Goal: Task Accomplishment & Management: Manage account settings

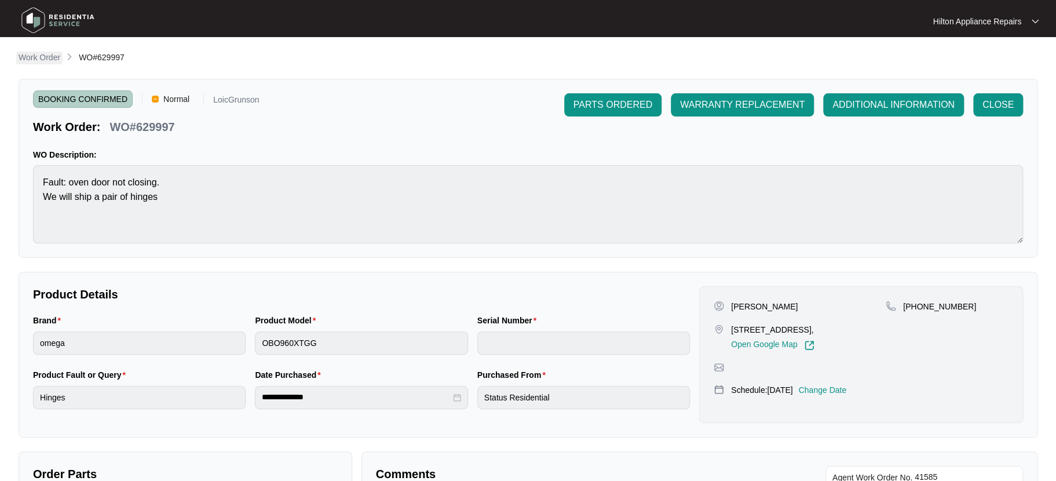
click at [32, 57] on p "Work Order" at bounding box center [40, 58] width 42 height 12
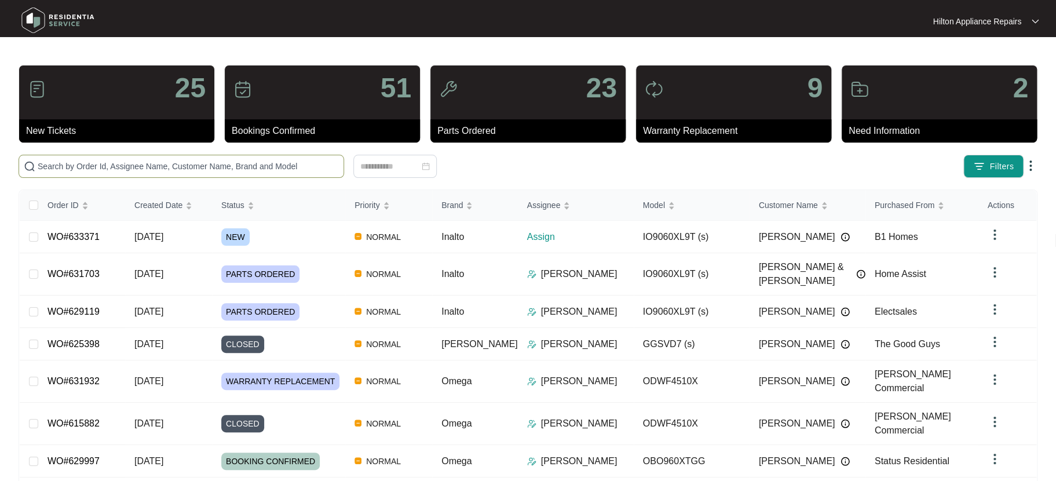
click at [63, 163] on input "text" at bounding box center [188, 166] width 301 height 13
paste input "WO#626906"
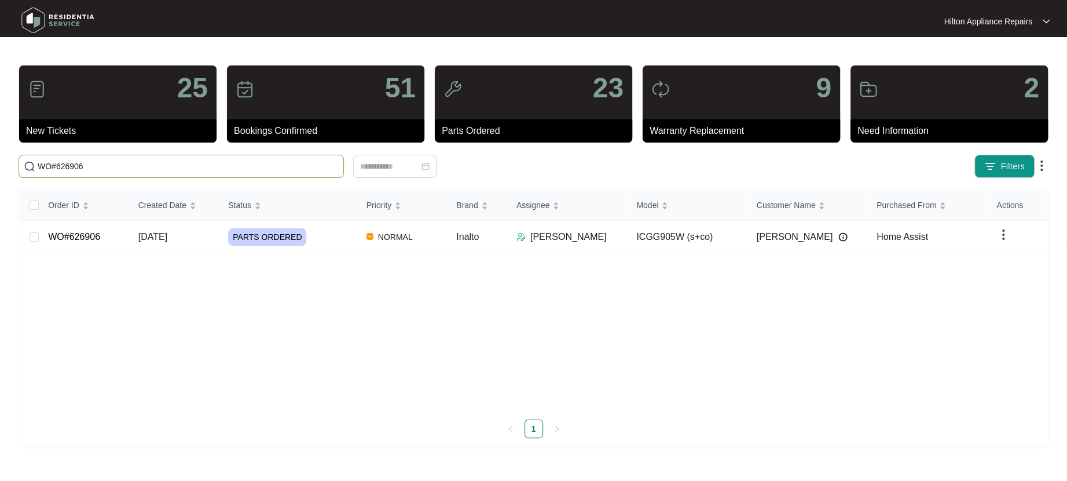
drag, startPoint x: 57, startPoint y: 164, endPoint x: 18, endPoint y: 162, distance: 38.9
click at [20, 164] on span "WO#626906" at bounding box center [181, 166] width 325 height 23
click at [76, 170] on input "626906" at bounding box center [188, 166] width 301 height 13
type input "626906"
click at [155, 236] on span "[DATE]" at bounding box center [152, 237] width 29 height 10
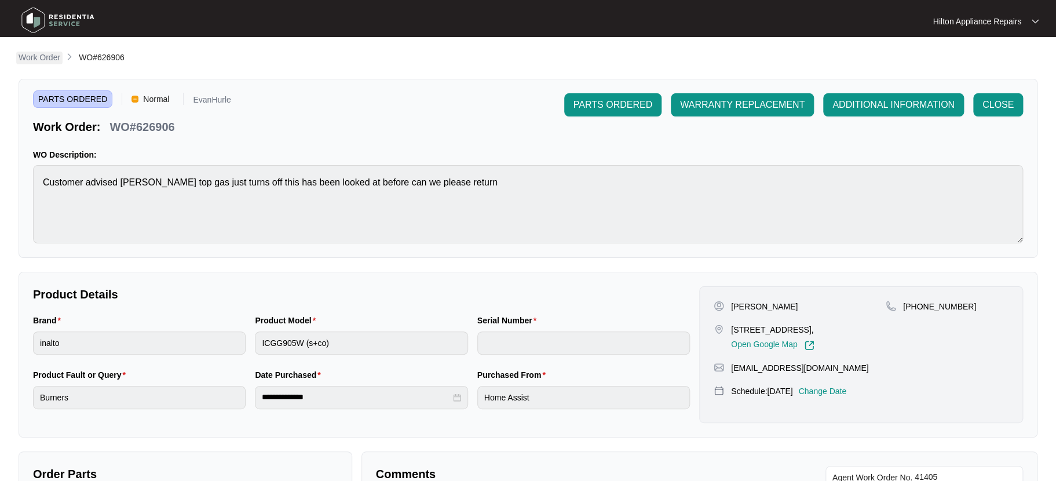
click at [38, 52] on p "Work Order" at bounding box center [40, 58] width 42 height 12
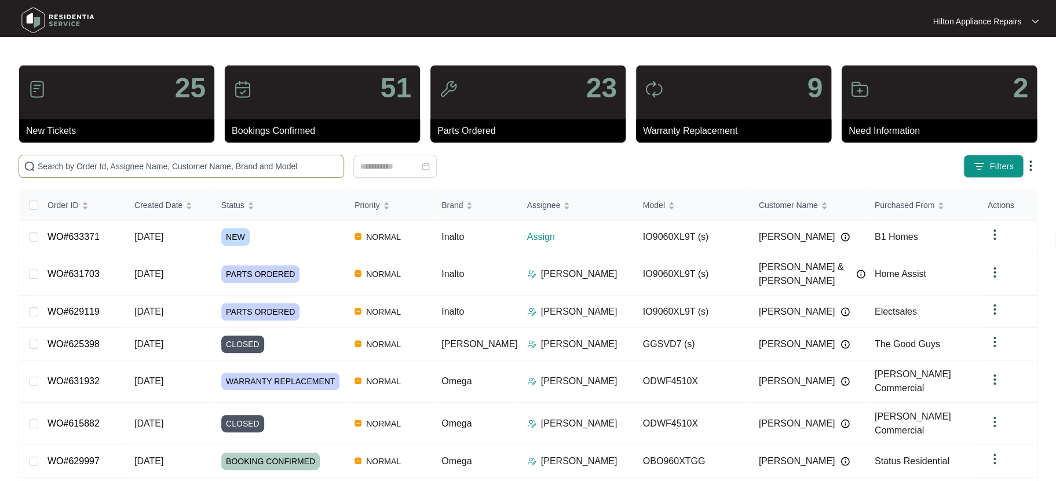
click at [57, 173] on span at bounding box center [181, 166] width 325 height 23
paste input "WO#623706"
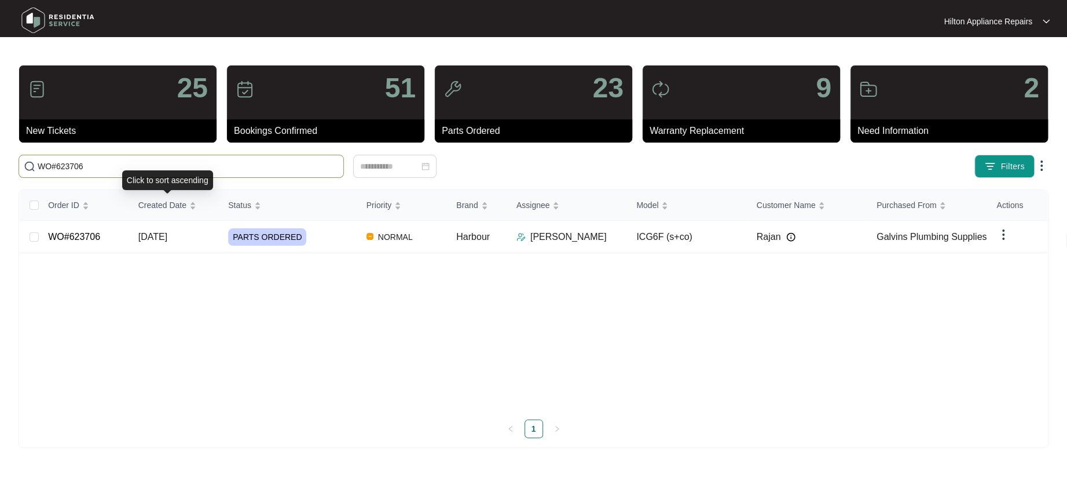
type input "WO#623706"
click at [158, 227] on td "[DATE]" at bounding box center [174, 237] width 90 height 32
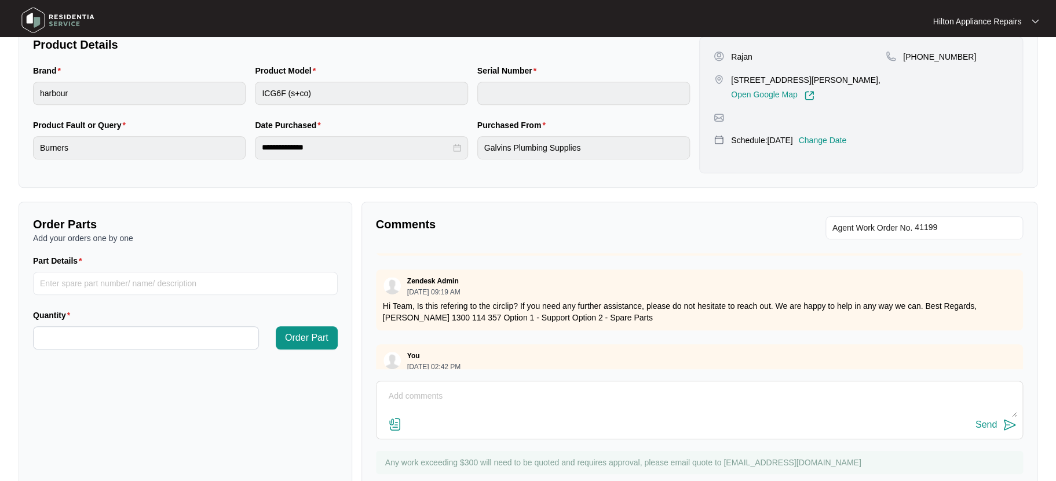
scroll to position [287, 0]
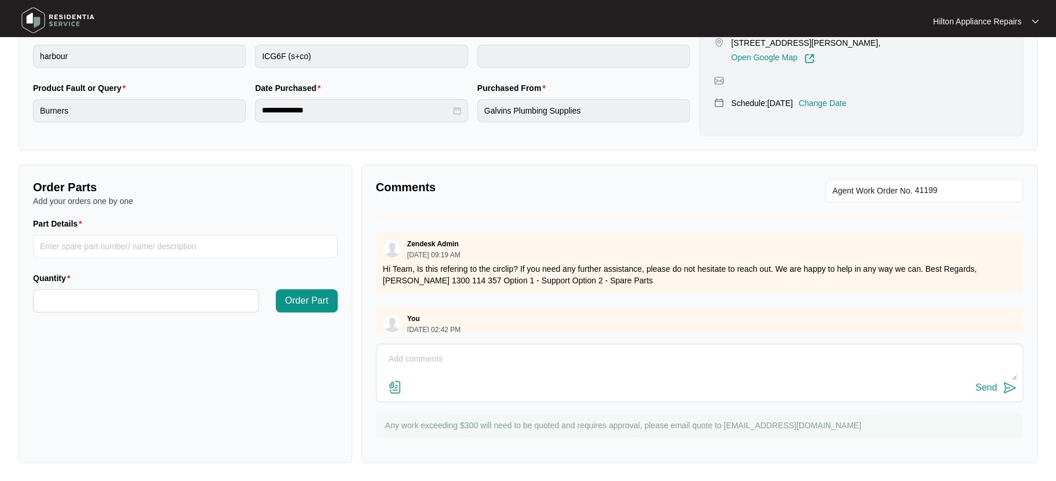
click at [399, 357] on textarea at bounding box center [699, 365] width 634 height 30
paste textarea "The circlip on the front left hand gas control valve is missing. The result is …"
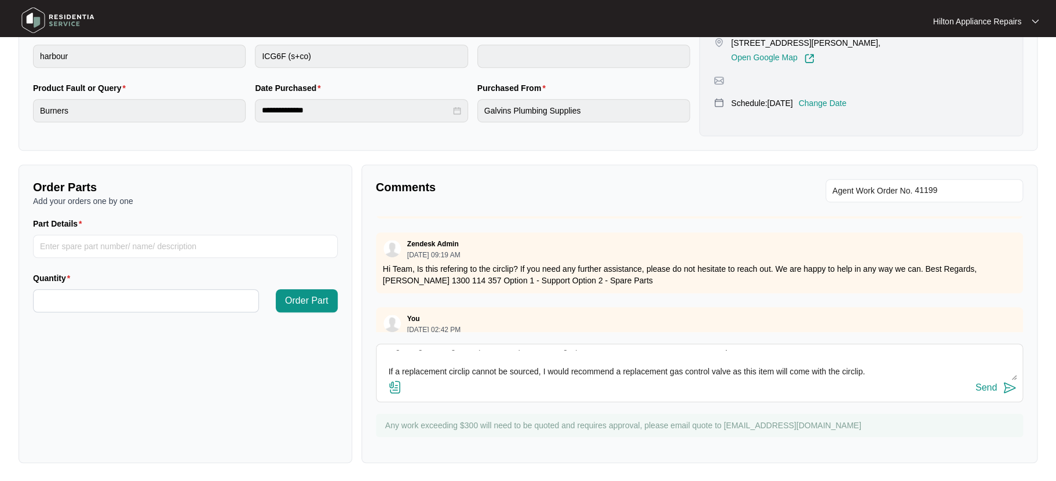
scroll to position [51, 0]
type textarea "Update from Plumbing team "The circlip on the front left hand gas control valve…"
click at [400, 389] on img at bounding box center [395, 387] width 14 height 14
click at [0, 0] on input "file" at bounding box center [0, 0] width 0 height 0
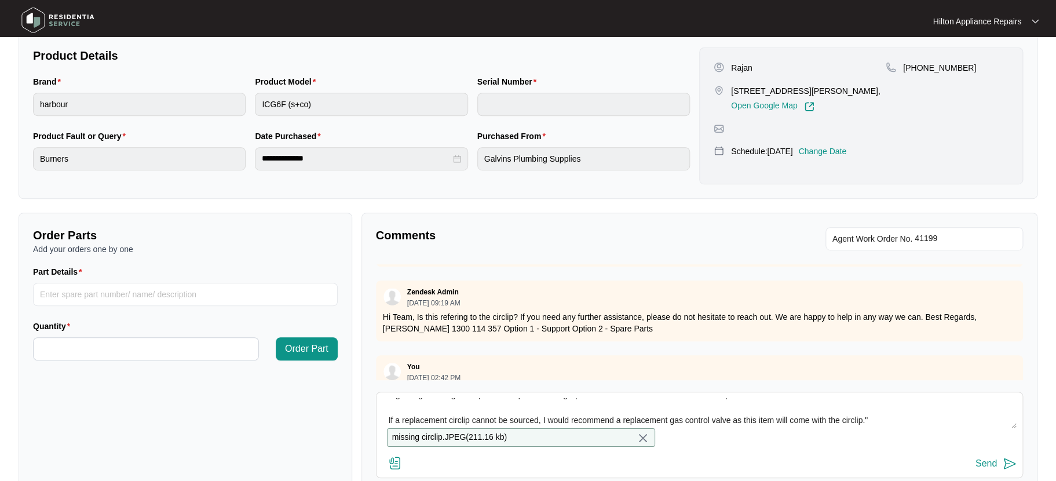
scroll to position [327, 0]
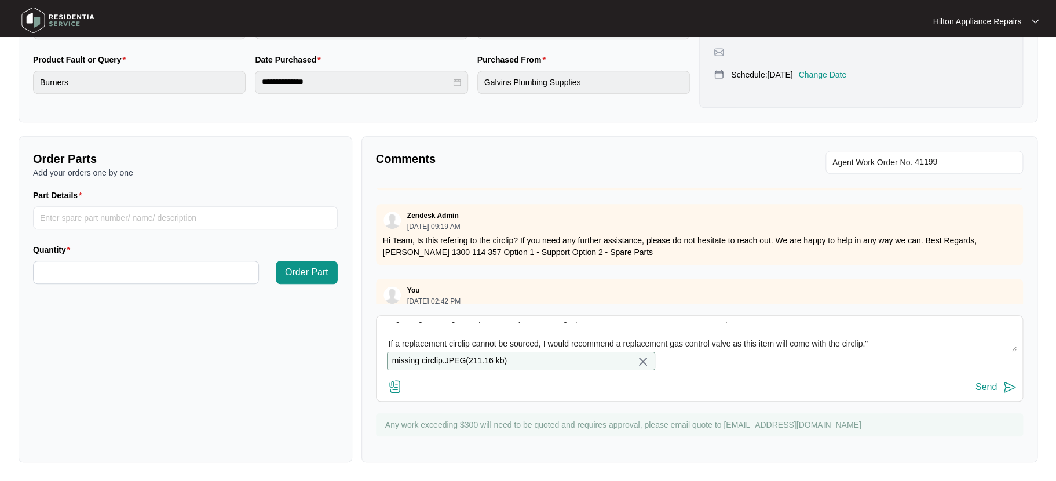
click at [988, 386] on div "Send" at bounding box center [985, 387] width 21 height 10
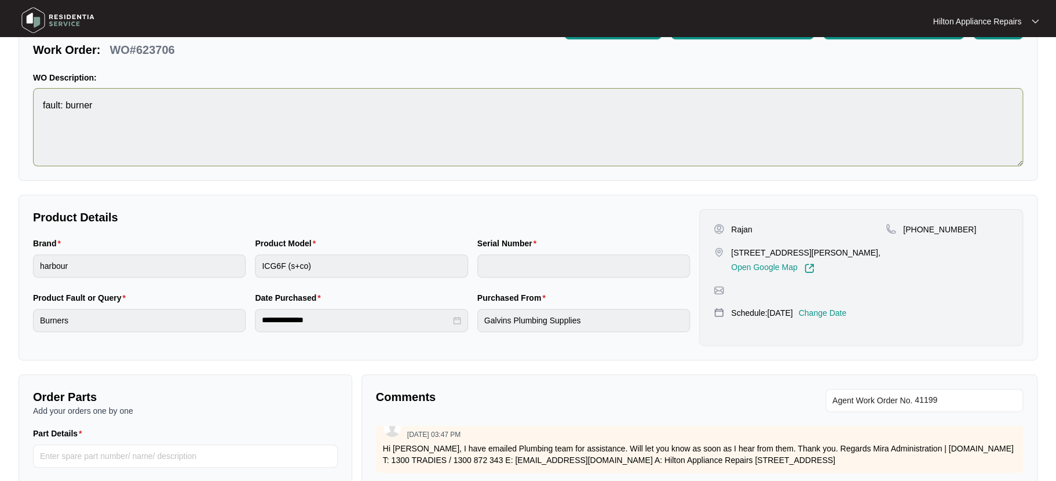
scroll to position [0, 0]
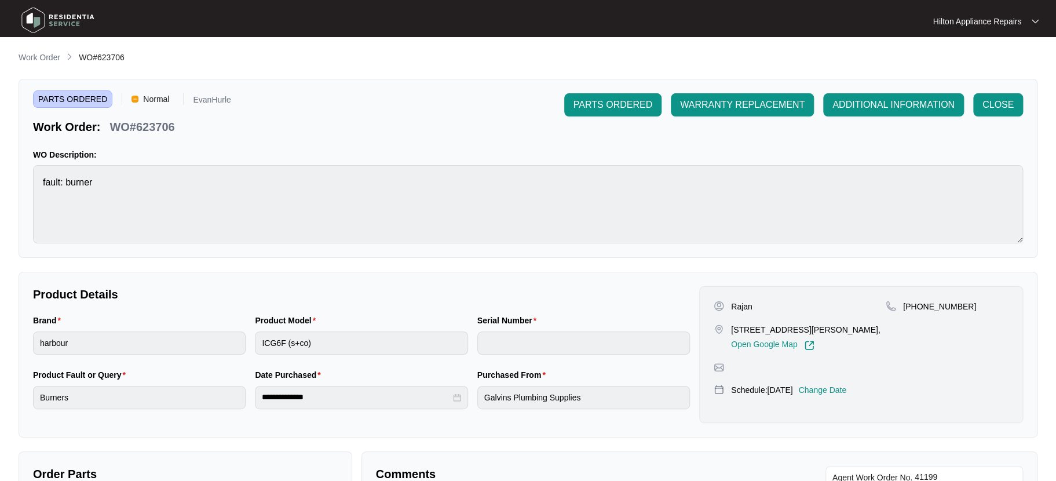
drag, startPoint x: 33, startPoint y: 52, endPoint x: 48, endPoint y: 60, distance: 17.1
click at [34, 52] on p "Work Order" at bounding box center [40, 58] width 42 height 12
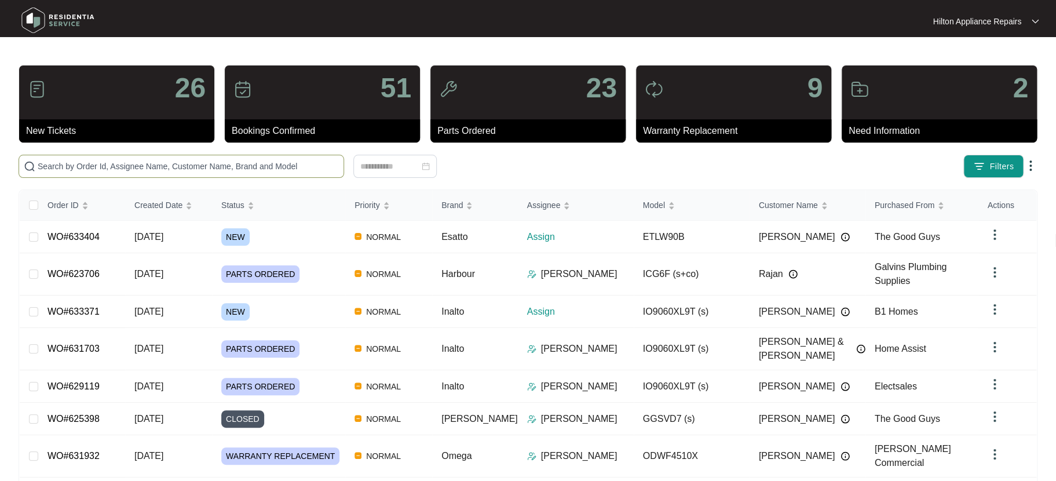
click at [76, 155] on span at bounding box center [181, 166] width 325 height 23
paste input "632816"
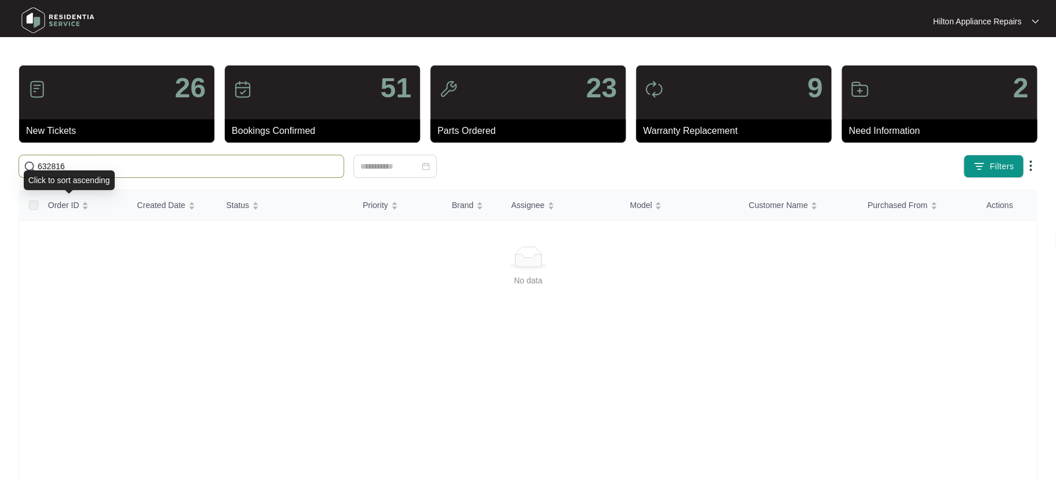
drag, startPoint x: 82, startPoint y: 169, endPoint x: 4, endPoint y: 160, distance: 78.0
click at [4, 160] on main "26 New Tickets 51 Bookings Confirmed 23 Parts Ordered 9 Warranty Replacement 2 …" at bounding box center [528, 272] width 1056 height 545
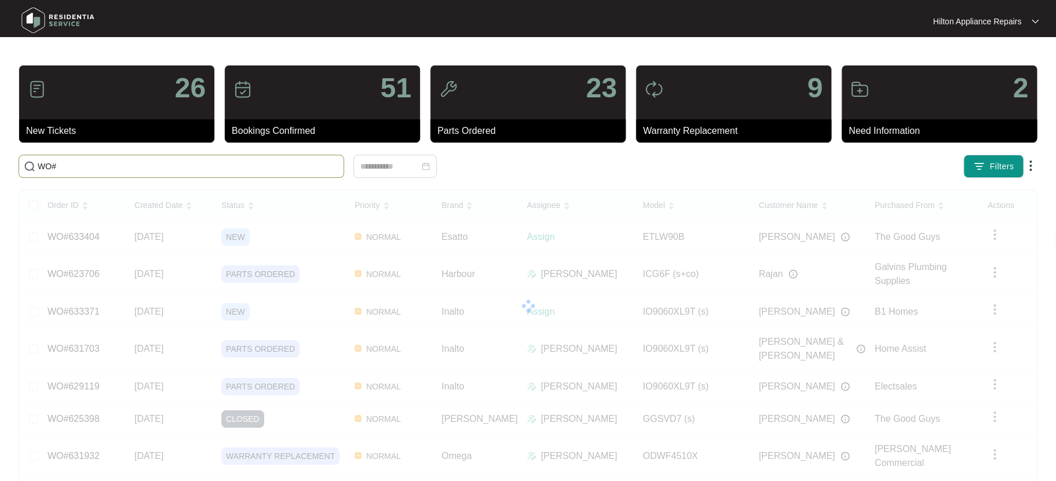
paste input "632816"
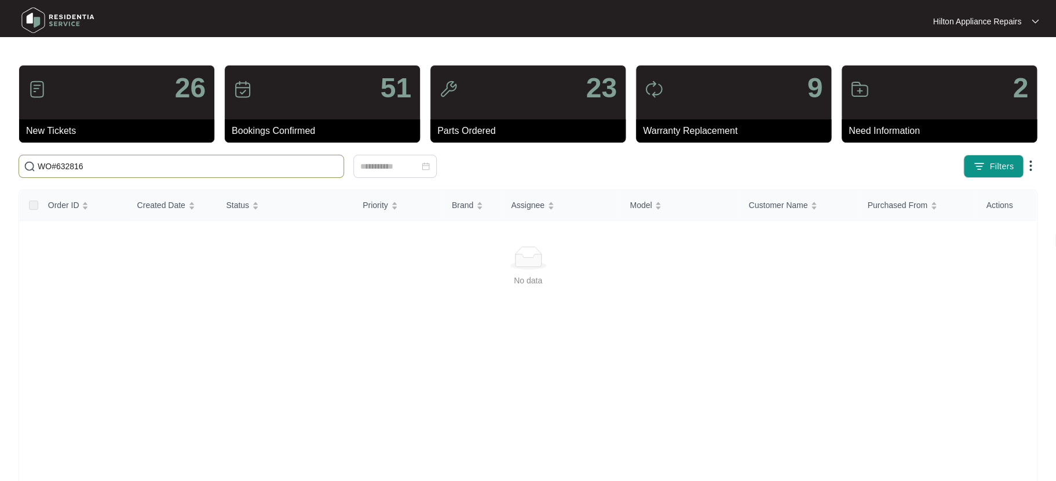
drag, startPoint x: 97, startPoint y: 162, endPoint x: 15, endPoint y: 160, distance: 81.7
click at [15, 160] on div "WO#632816" at bounding box center [245, 166] width 463 height 23
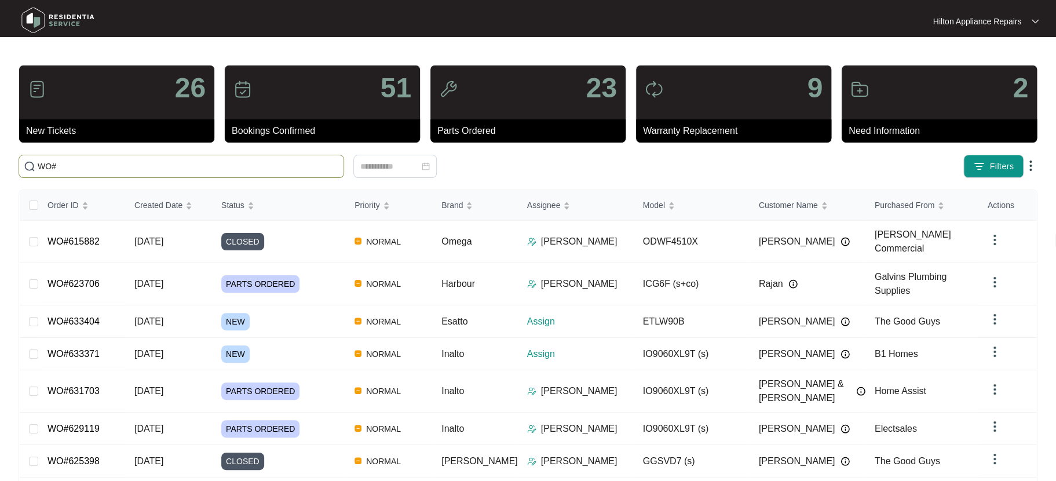
paste input "633371"
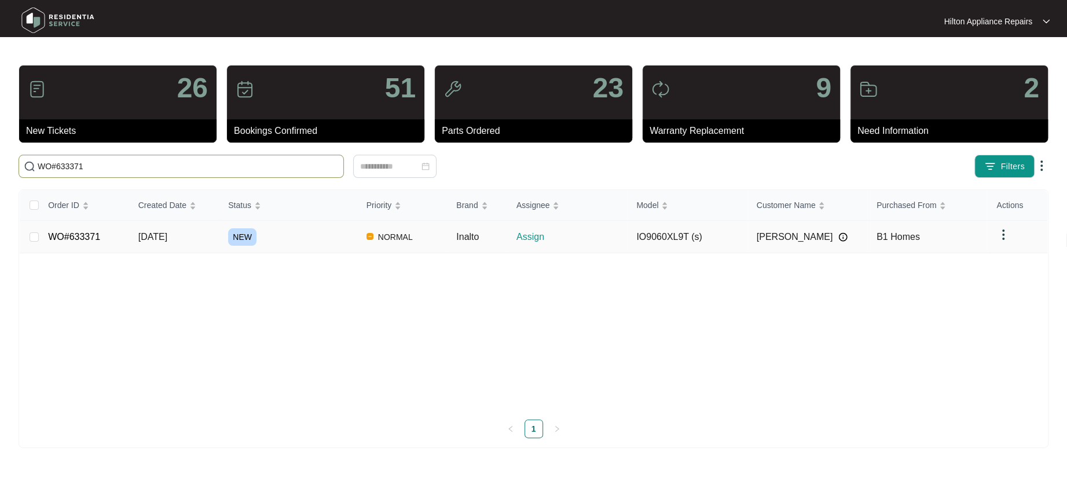
type input "WO#633371"
click at [165, 240] on span "[DATE]" at bounding box center [152, 237] width 29 height 10
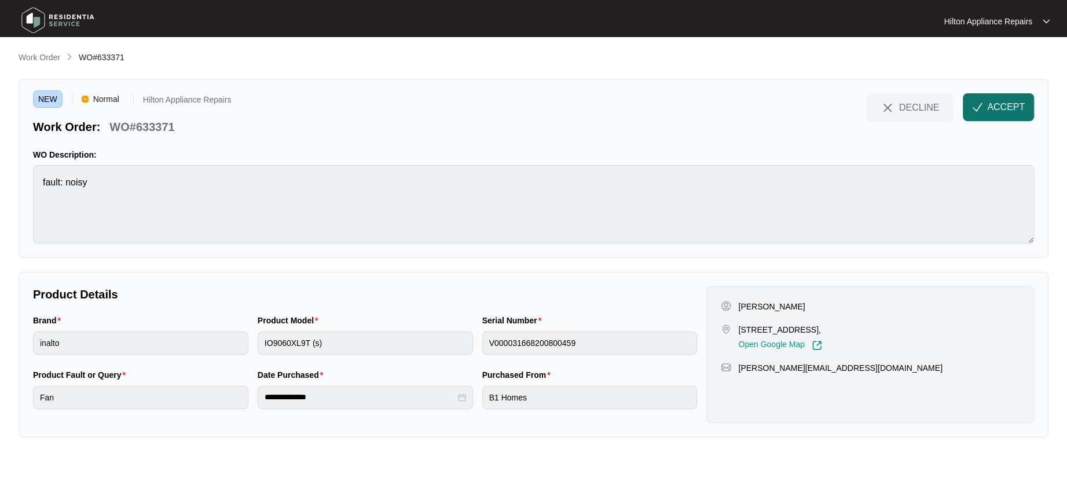
click at [1004, 102] on span "ACCEPT" at bounding box center [1006, 107] width 38 height 14
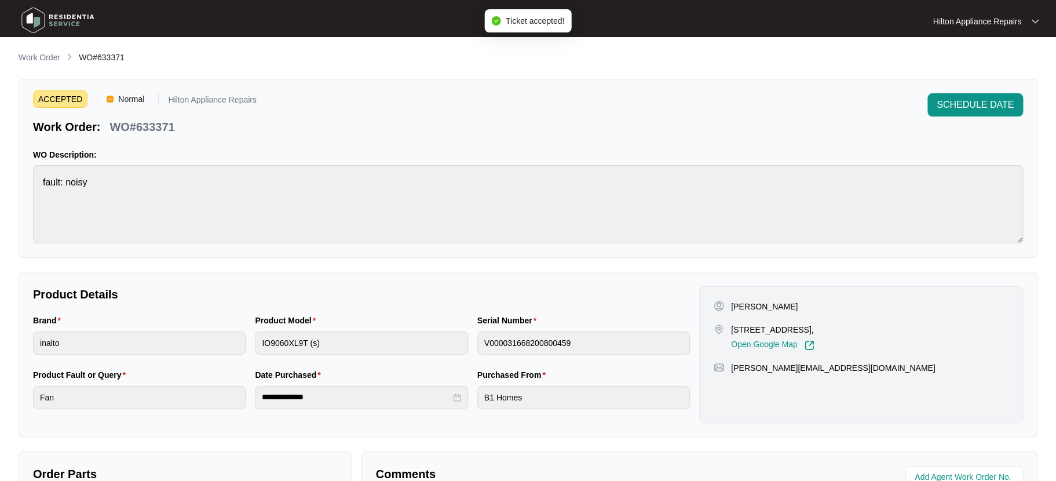
drag, startPoint x: 838, startPoint y: 328, endPoint x: 731, endPoint y: 327, distance: 107.2
click at [731, 327] on p "[STREET_ADDRESS]," at bounding box center [772, 330] width 83 height 12
copy p "[STREET_ADDRESS]"
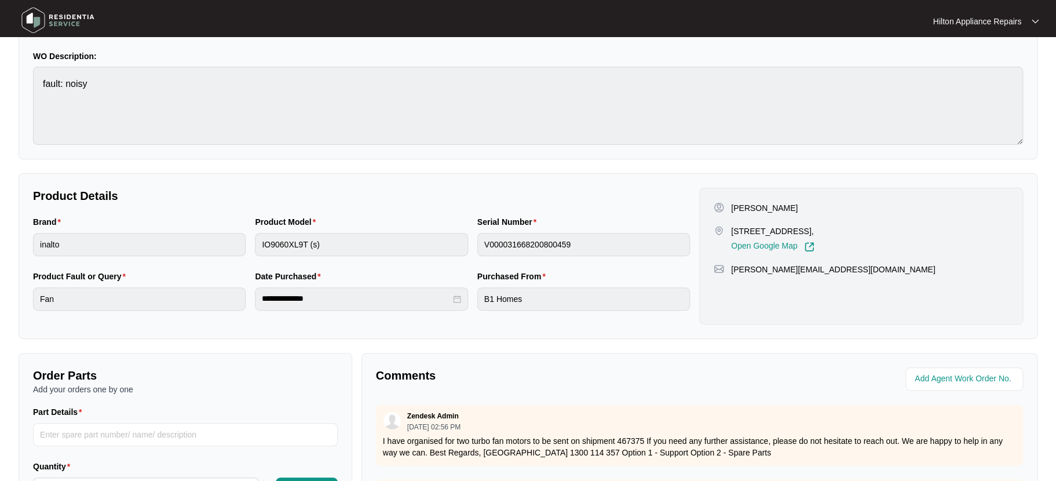
scroll to position [77, 0]
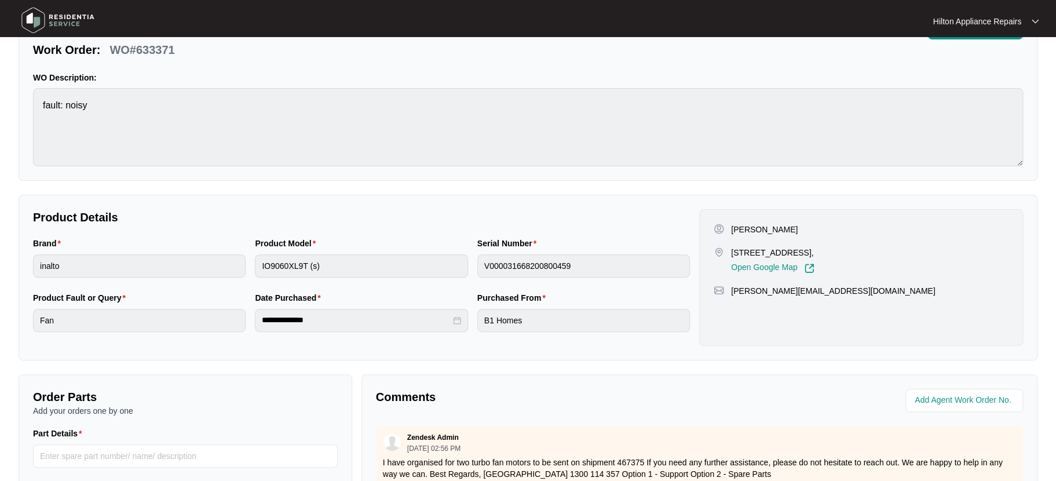
click at [857, 248] on div "[STREET_ADDRESS], Open Google Map" at bounding box center [799, 260] width 172 height 27
drag, startPoint x: 837, startPoint y: 249, endPoint x: 732, endPoint y: 247, distance: 105.4
click at [732, 247] on p "[STREET_ADDRESS]," at bounding box center [772, 253] width 83 height 12
copy p "[STREET_ADDRESS]"
drag, startPoint x: 751, startPoint y: 227, endPoint x: 731, endPoint y: 226, distance: 19.1
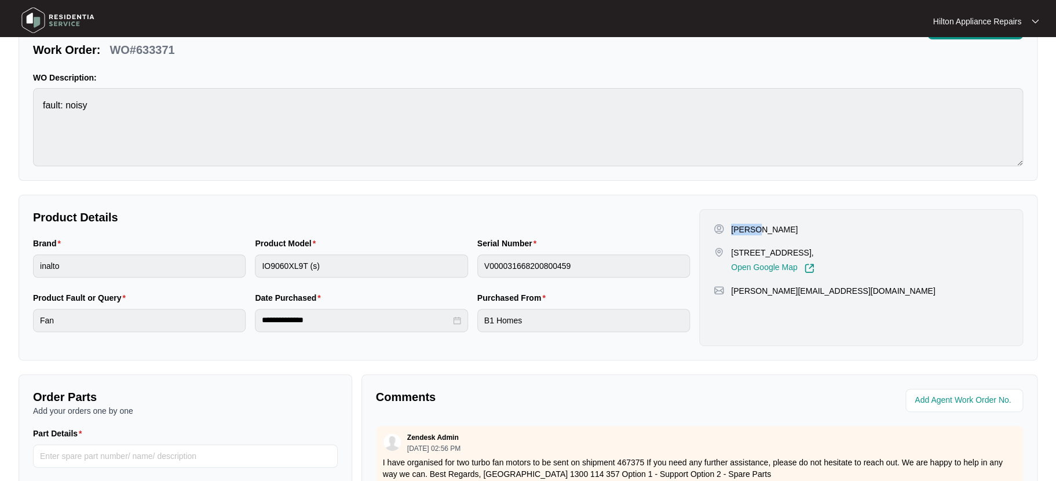
click at [731, 226] on p "[PERSON_NAME]" at bounding box center [764, 230] width 67 height 12
copy p "[PERSON_NAME]"
drag, startPoint x: 777, startPoint y: 229, endPoint x: 754, endPoint y: 228, distance: 22.6
click at [754, 228] on div "[PERSON_NAME]" at bounding box center [799, 230] width 172 height 12
copy p "[PERSON_NAME]"
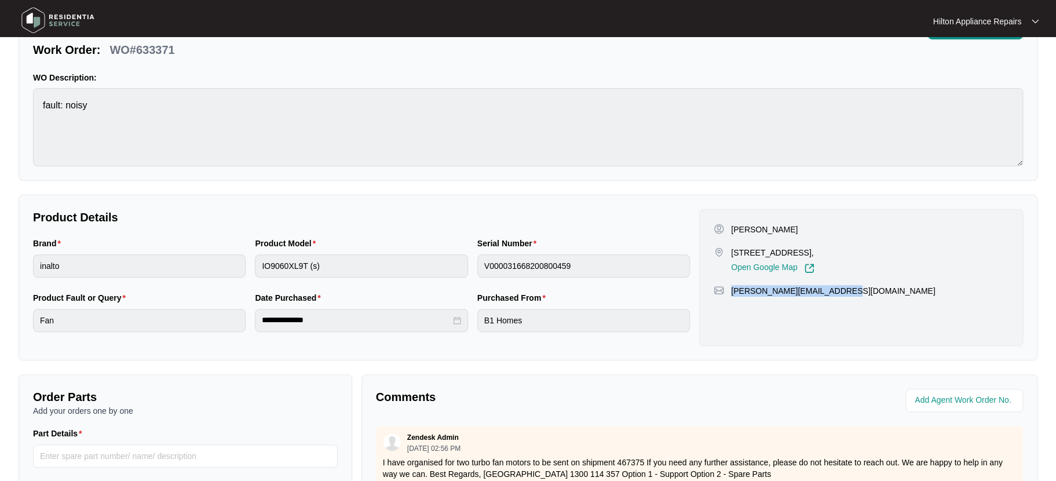
drag, startPoint x: 826, startPoint y: 288, endPoint x: 730, endPoint y: 289, distance: 95.6
click at [730, 289] on div "[PERSON_NAME][EMAIL_ADDRESS][DOMAIN_NAME]" at bounding box center [860, 291] width 295 height 12
copy p "[PERSON_NAME][EMAIL_ADDRESS][DOMAIN_NAME]"
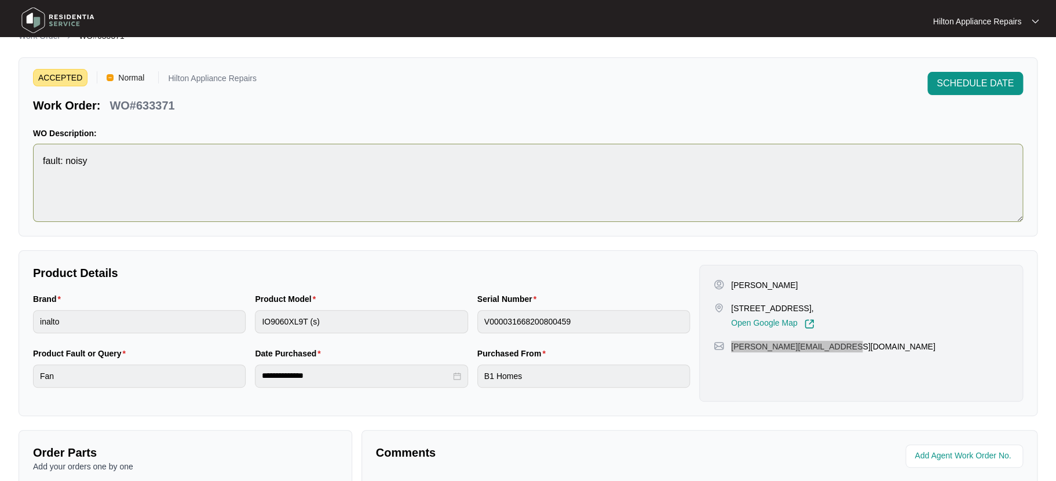
scroll to position [0, 0]
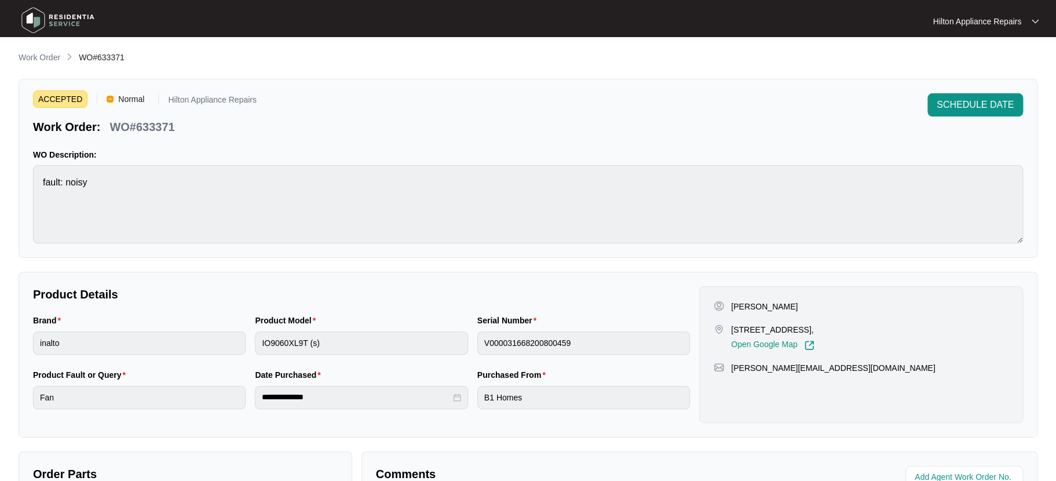
click at [249, 346] on div "Brand inalto Product Model IO9060XL9T (s) Serial Number V000031668200800459" at bounding box center [361, 341] width 666 height 54
drag, startPoint x: 186, startPoint y: 126, endPoint x: 104, endPoint y: 123, distance: 82.3
click at [104, 123] on div "Work Order: WO#633371" at bounding box center [145, 125] width 224 height 20
copy div "WO#633371"
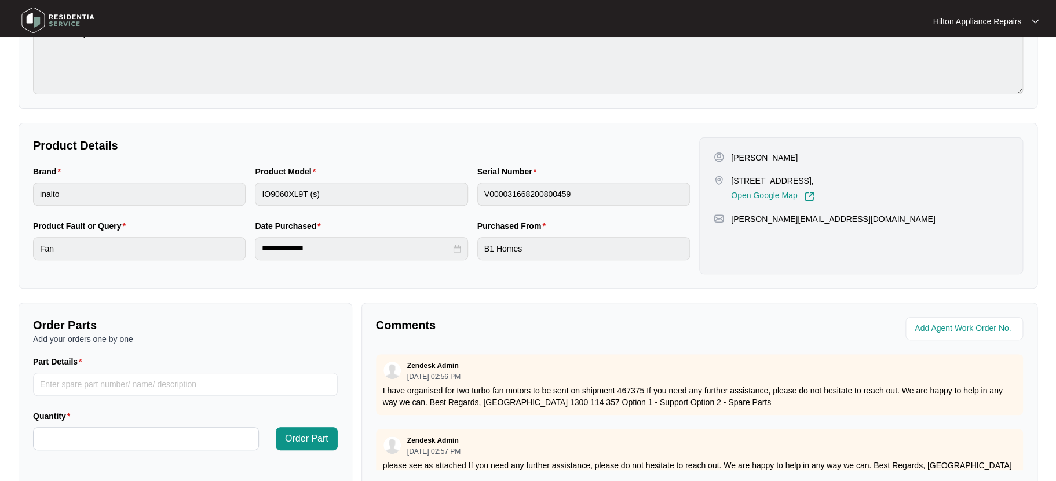
scroll to position [232, 0]
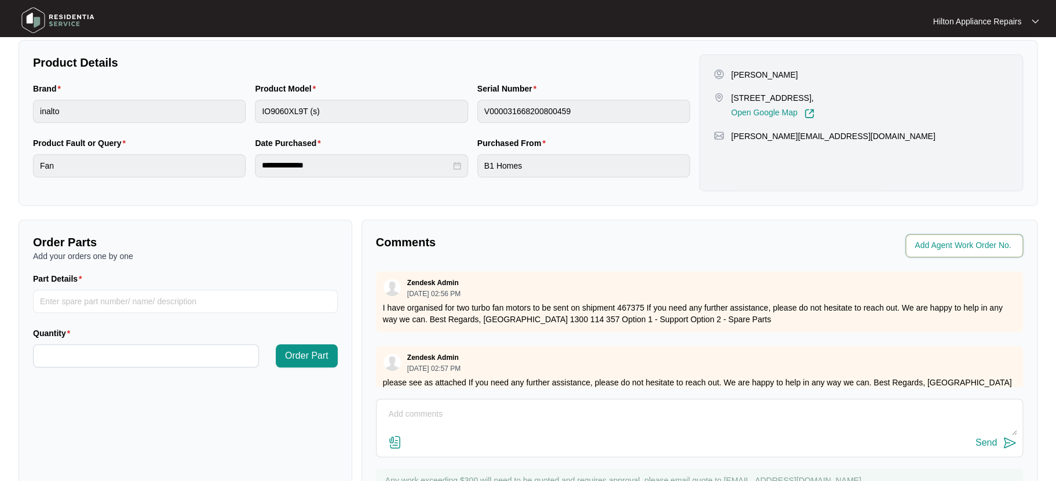
click at [929, 248] on input "string" at bounding box center [964, 246] width 101 height 14
type input "41771"
click at [752, 254] on div "Agent Work Order No." at bounding box center [863, 245] width 319 height 23
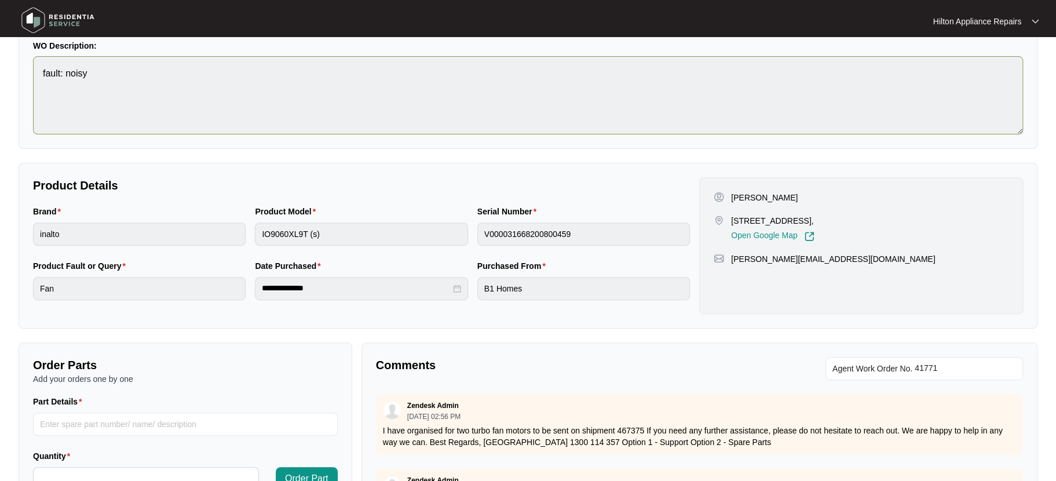
scroll to position [0, 0]
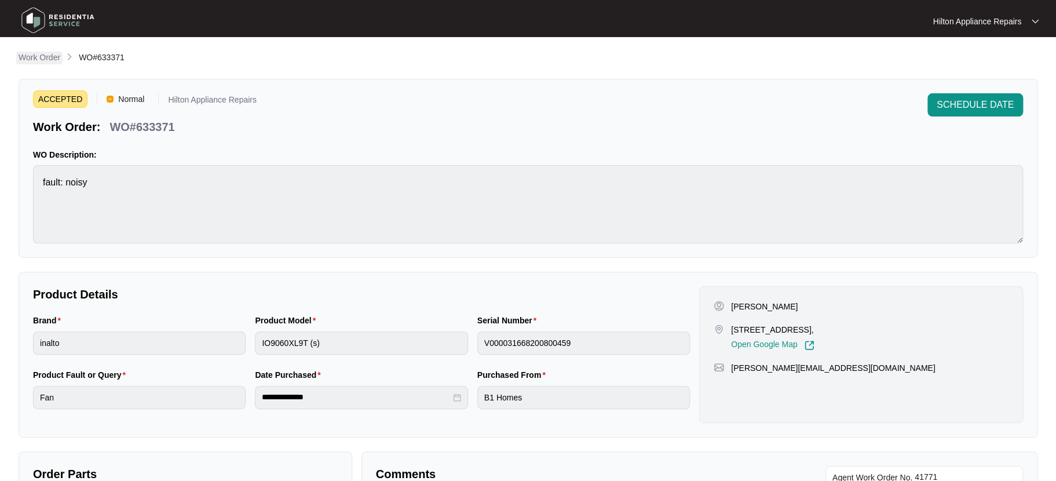
click at [30, 57] on p "Work Order" at bounding box center [40, 58] width 42 height 12
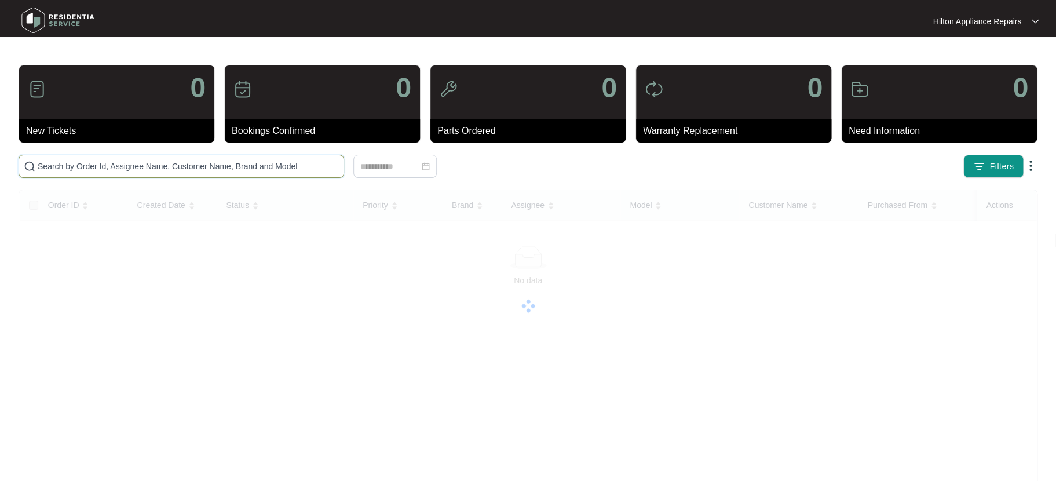
click at [38, 166] on input "text" at bounding box center [188, 166] width 301 height 13
paste input "633404"
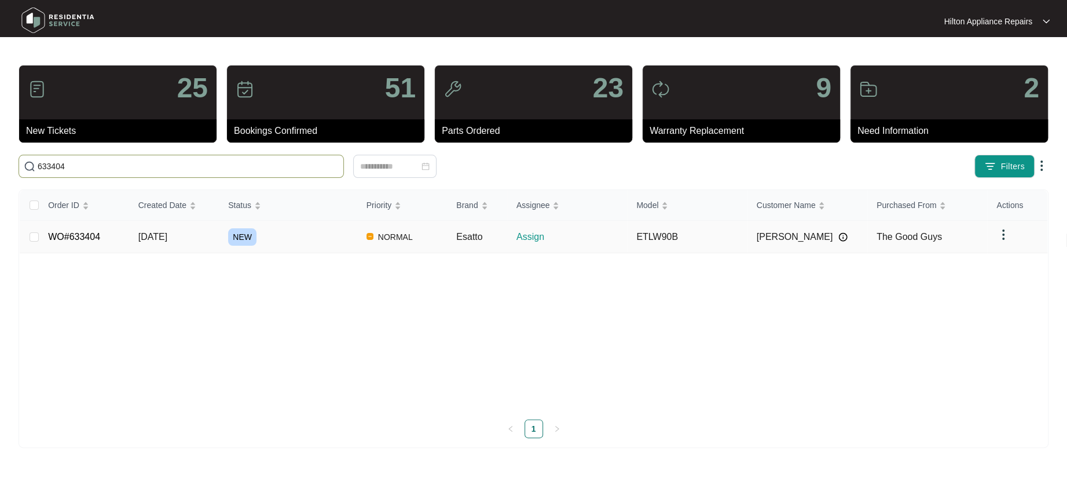
type input "633404"
click at [152, 236] on span "[DATE]" at bounding box center [152, 237] width 29 height 10
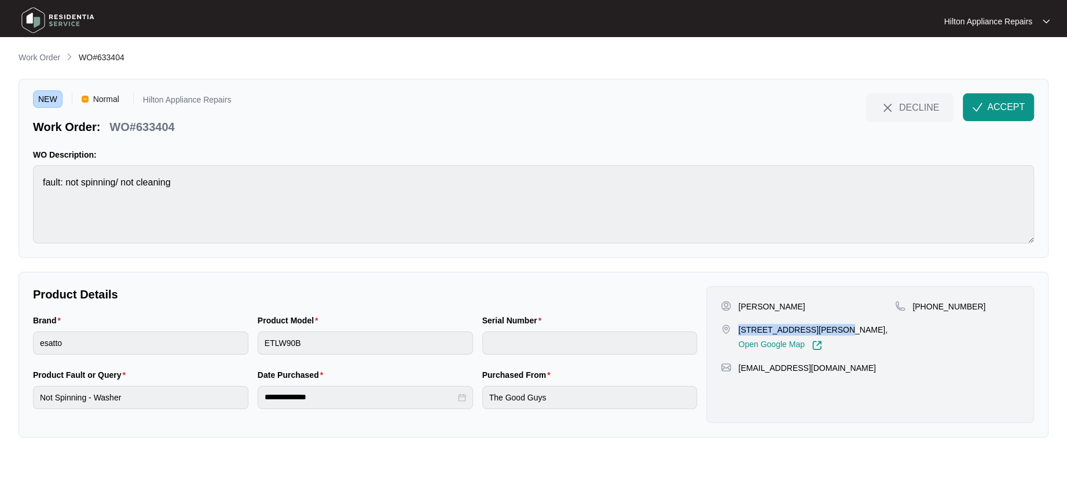
drag, startPoint x: 819, startPoint y: 328, endPoint x: 737, endPoint y: 326, distance: 81.7
click at [737, 326] on div "[STREET_ADDRESS][PERSON_NAME], Open Google Map" at bounding box center [808, 337] width 174 height 27
copy p "[STREET_ADDRESS][PERSON_NAME]"
drag, startPoint x: 918, startPoint y: 332, endPoint x: 875, endPoint y: 335, distance: 43.0
click at [918, 332] on div "[PHONE_NUMBER]" at bounding box center [957, 326] width 125 height 50
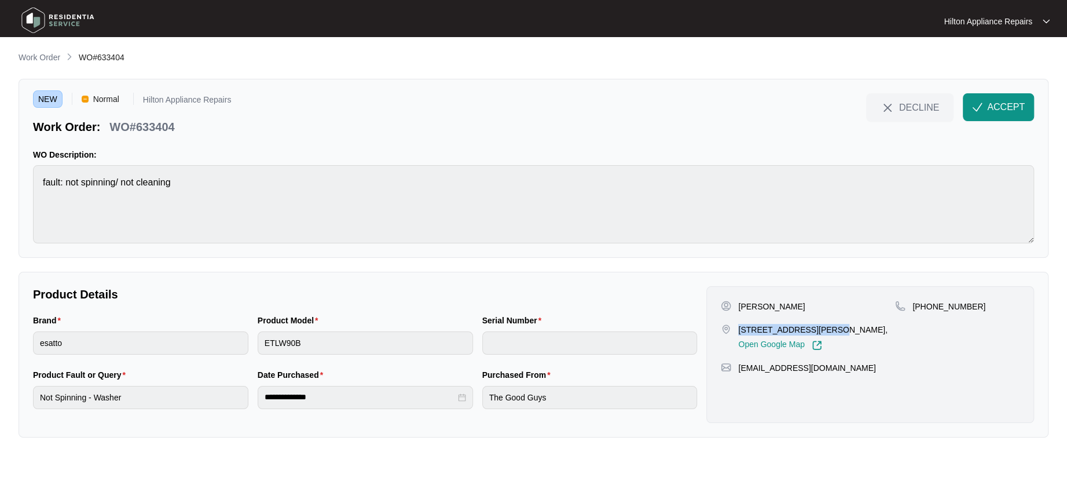
drag, startPoint x: 817, startPoint y: 327, endPoint x: 737, endPoint y: 326, distance: 79.9
click at [737, 326] on div "[STREET_ADDRESS][PERSON_NAME], Open Google Map" at bounding box center [808, 337] width 174 height 27
copy p "[STREET_ADDRESS][PERSON_NAME]"
drag, startPoint x: 766, startPoint y: 306, endPoint x: 737, endPoint y: 303, distance: 28.5
click at [737, 303] on div "[PERSON_NAME]" at bounding box center [808, 307] width 174 height 12
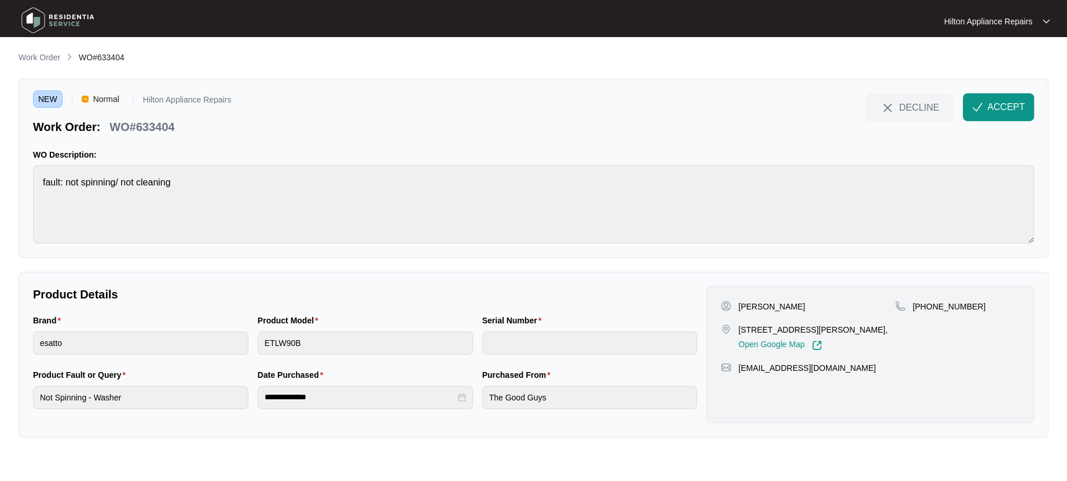
click at [792, 306] on div "[PERSON_NAME]" at bounding box center [808, 307] width 174 height 12
drag, startPoint x: 764, startPoint y: 305, endPoint x: 737, endPoint y: 305, distance: 27.8
click at [737, 305] on div "[PERSON_NAME]" at bounding box center [808, 307] width 174 height 12
copy p "Gaurav"
drag, startPoint x: 798, startPoint y: 307, endPoint x: 768, endPoint y: 307, distance: 30.1
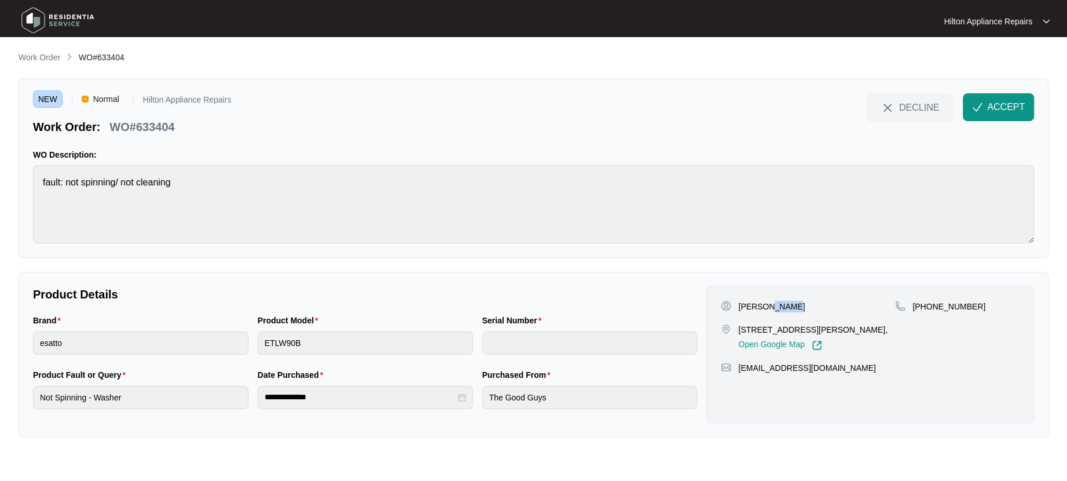
click at [768, 307] on div "[PERSON_NAME]" at bounding box center [808, 307] width 174 height 12
copy p "Rishi"
drag, startPoint x: 965, startPoint y: 306, endPoint x: 926, endPoint y: 304, distance: 38.8
click at [926, 304] on p "[PHONE_NUMBER]" at bounding box center [949, 307] width 73 height 12
click at [995, 103] on span "ACCEPT" at bounding box center [1006, 107] width 38 height 14
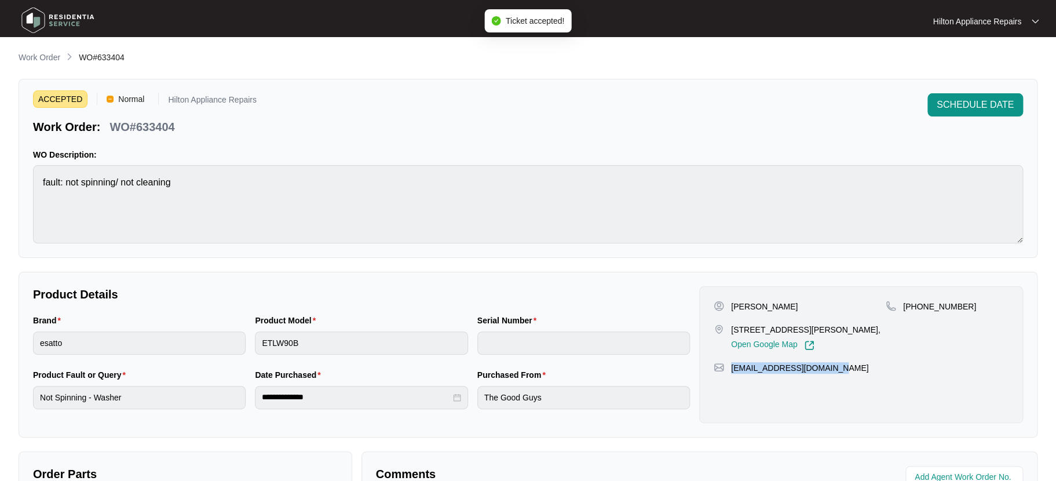
drag, startPoint x: 841, startPoint y: 365, endPoint x: 722, endPoint y: 364, distance: 119.3
click at [730, 365] on div "[EMAIL_ADDRESS][DOMAIN_NAME]" at bounding box center [860, 368] width 295 height 12
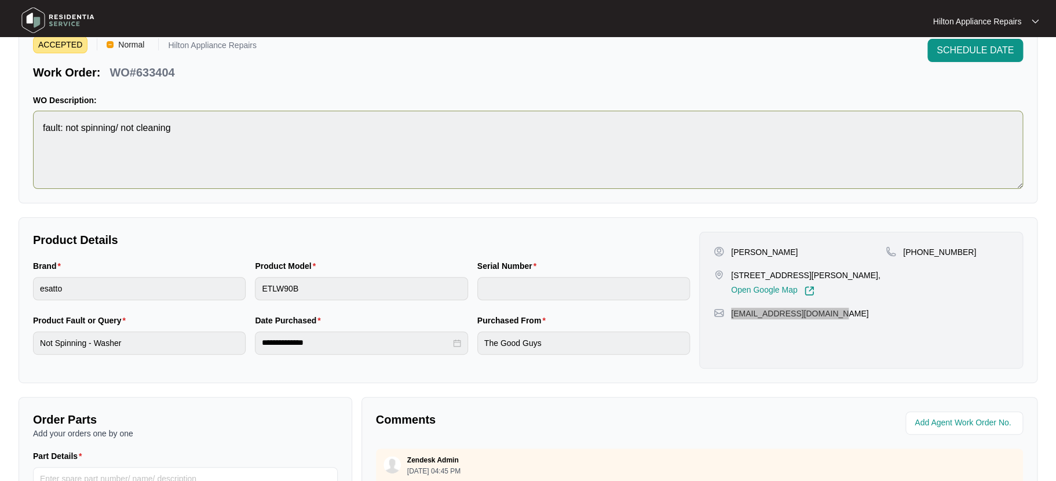
scroll to position [154, 0]
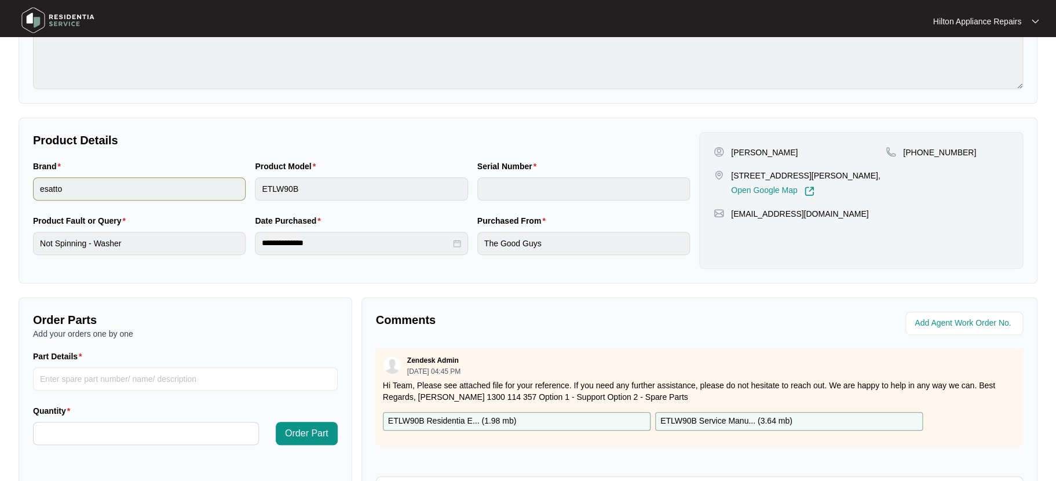
click at [226, 190] on div "Brand esatto Product Model ETLW90B Serial Number" at bounding box center [361, 187] width 666 height 54
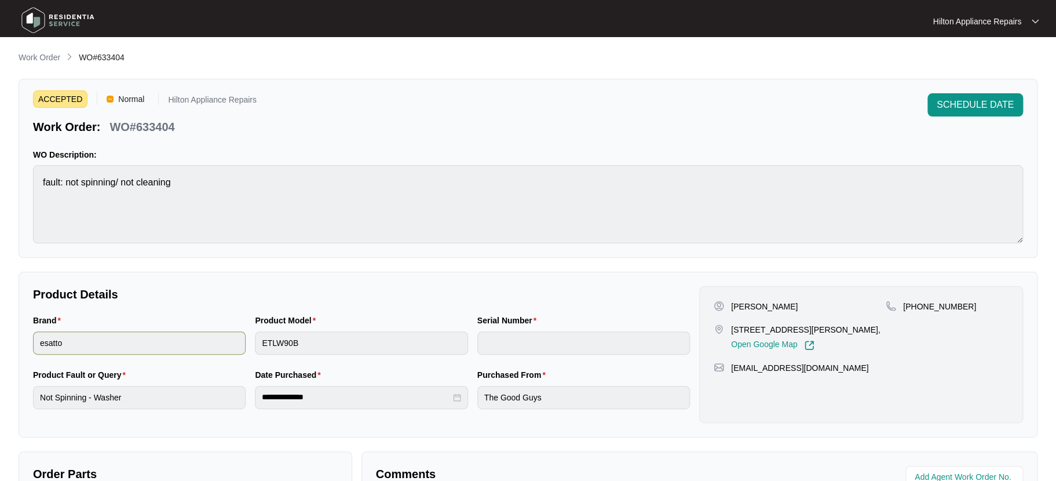
click at [216, 338] on div "Brand esatto Product Model ETLW90B Serial Number" at bounding box center [361, 341] width 666 height 54
drag, startPoint x: 190, startPoint y: 128, endPoint x: 111, endPoint y: 122, distance: 79.6
click at [111, 122] on div "Work Order: WO#633404" at bounding box center [145, 125] width 224 height 20
click at [971, 105] on span "SCHEDULE DATE" at bounding box center [974, 105] width 77 height 14
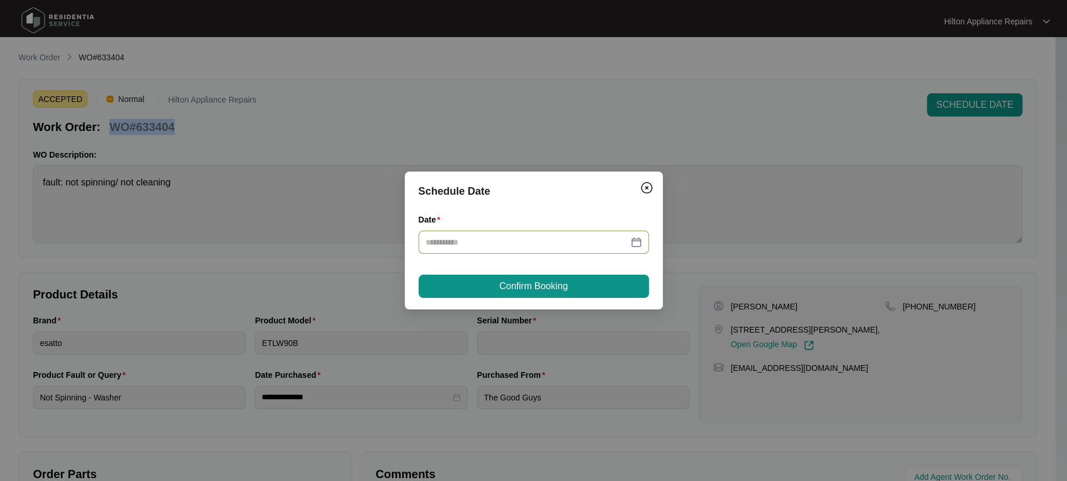
click at [636, 241] on div at bounding box center [534, 242] width 217 height 13
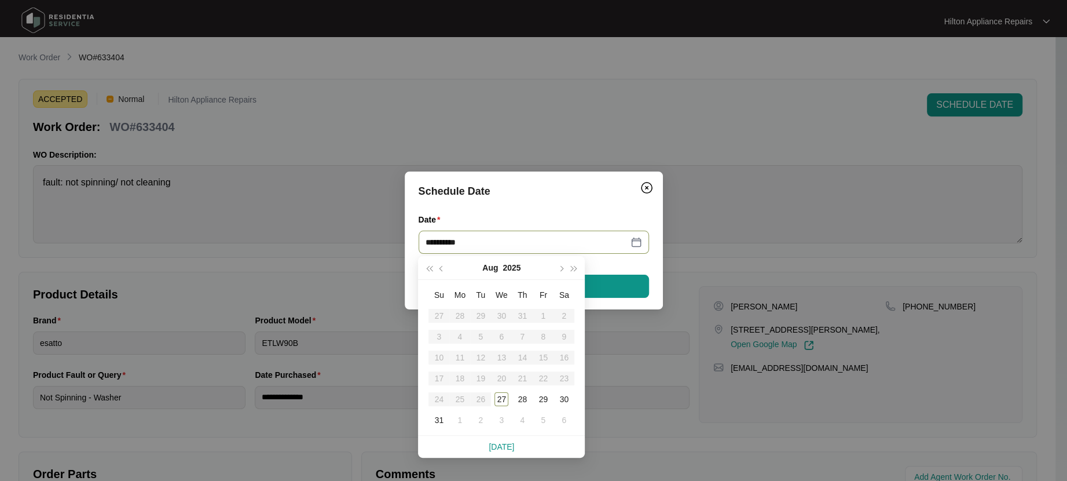
type input "**********"
click at [460, 421] on div "1" at bounding box center [460, 420] width 14 height 14
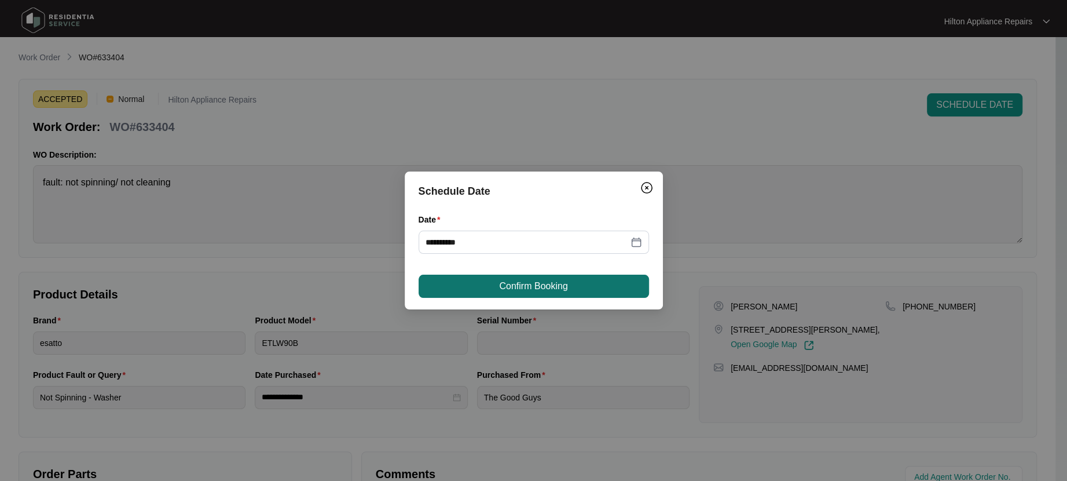
click at [516, 288] on span "Confirm Booking" at bounding box center [533, 286] width 68 height 14
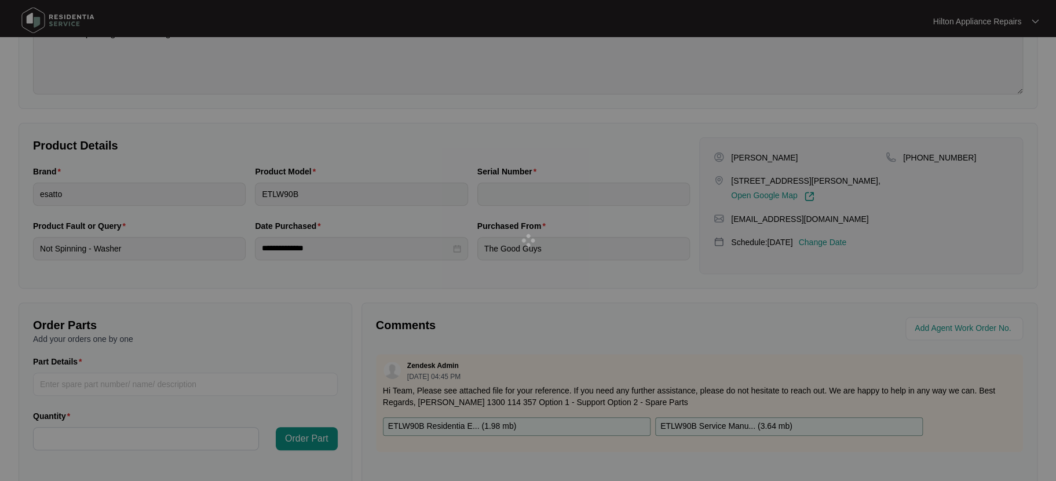
scroll to position [232, 0]
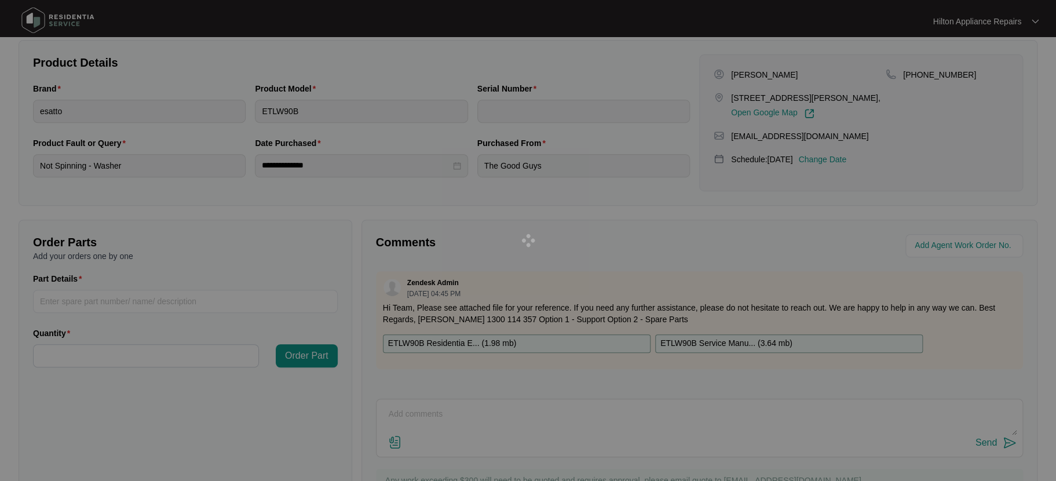
click at [926, 243] on div at bounding box center [528, 240] width 1056 height 481
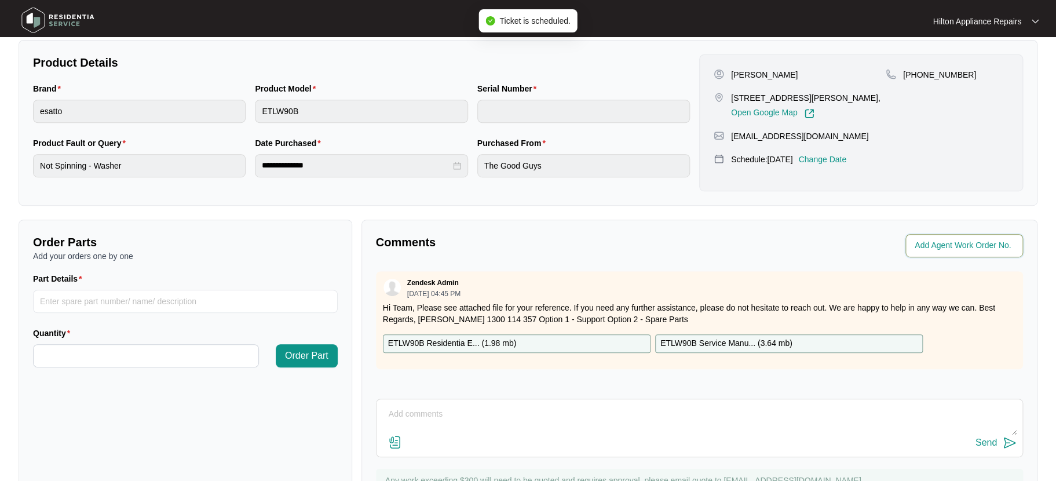
click at [943, 243] on input "string" at bounding box center [964, 246] width 101 height 14
type input "41775"
click at [654, 246] on p "Comments" at bounding box center [534, 242] width 316 height 16
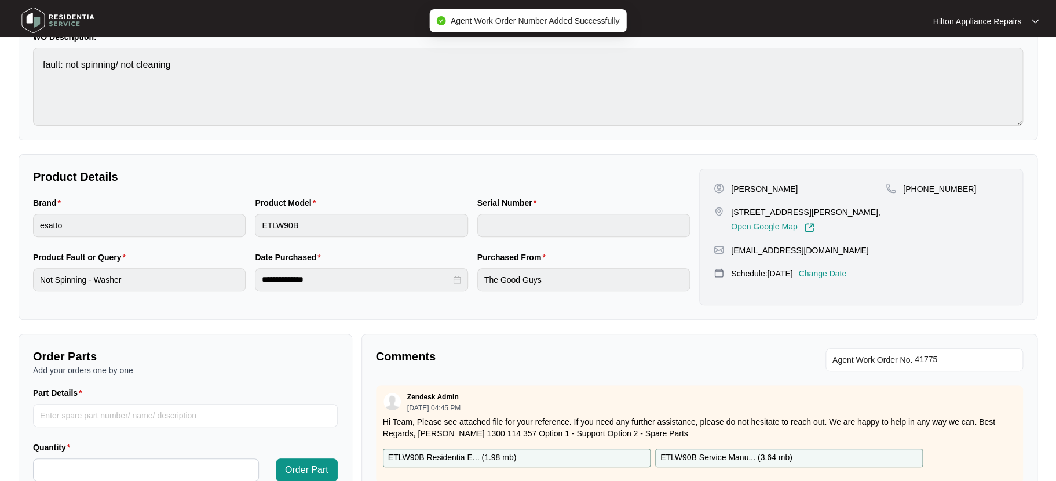
scroll to position [0, 0]
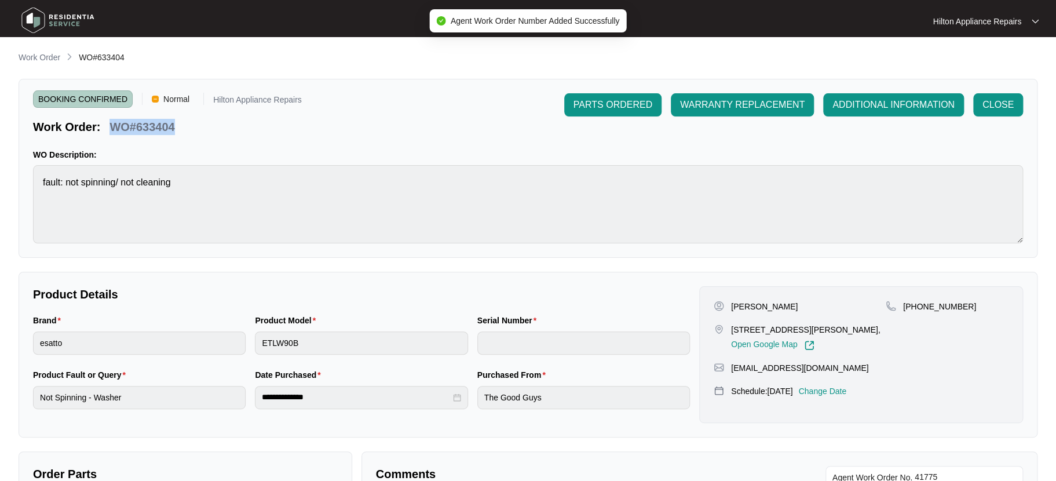
drag, startPoint x: 191, startPoint y: 129, endPoint x: 112, endPoint y: 122, distance: 79.6
click at [112, 122] on div "Work Order: WO#633404" at bounding box center [167, 125] width 269 height 20
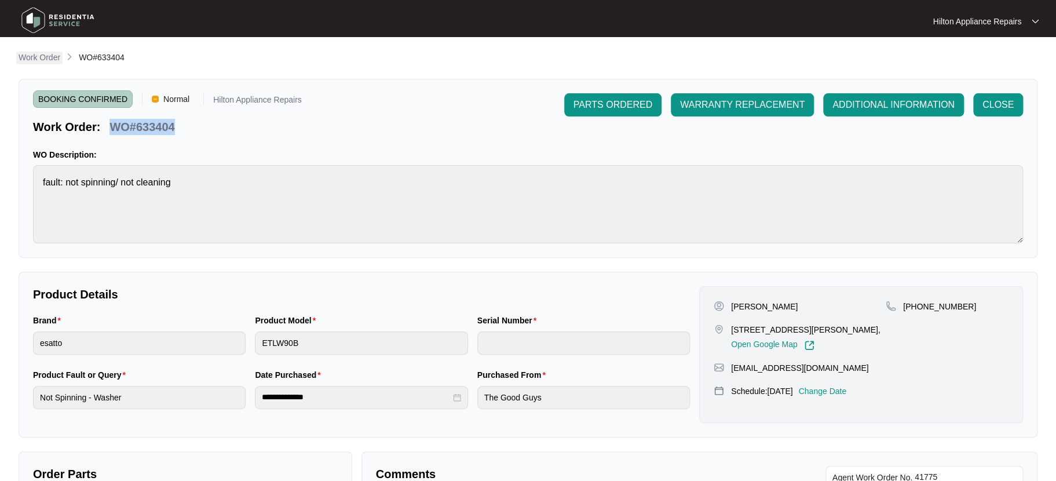
click at [25, 52] on p "Work Order" at bounding box center [40, 58] width 42 height 12
click at [31, 53] on p "Work Order" at bounding box center [40, 58] width 42 height 12
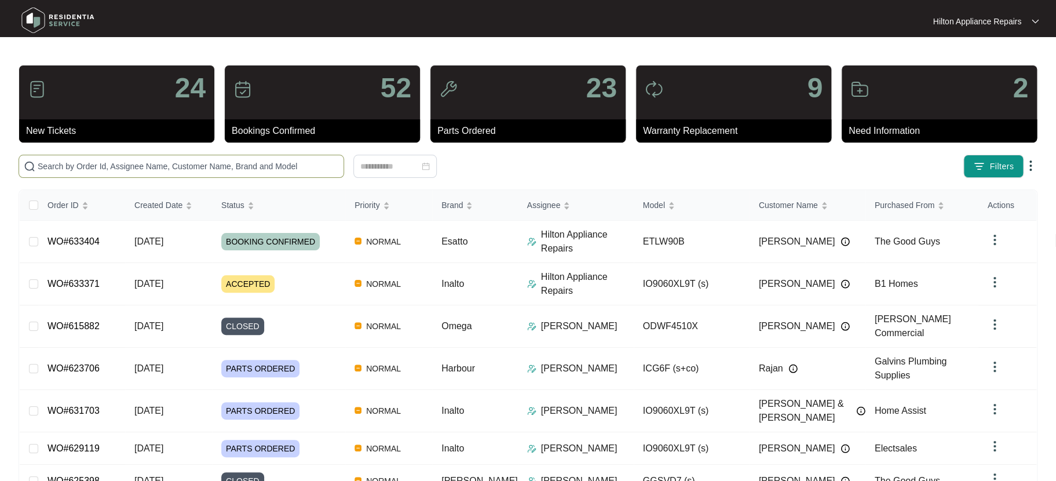
click at [46, 164] on input "text" at bounding box center [188, 166] width 301 height 13
paste input "WO#633404"
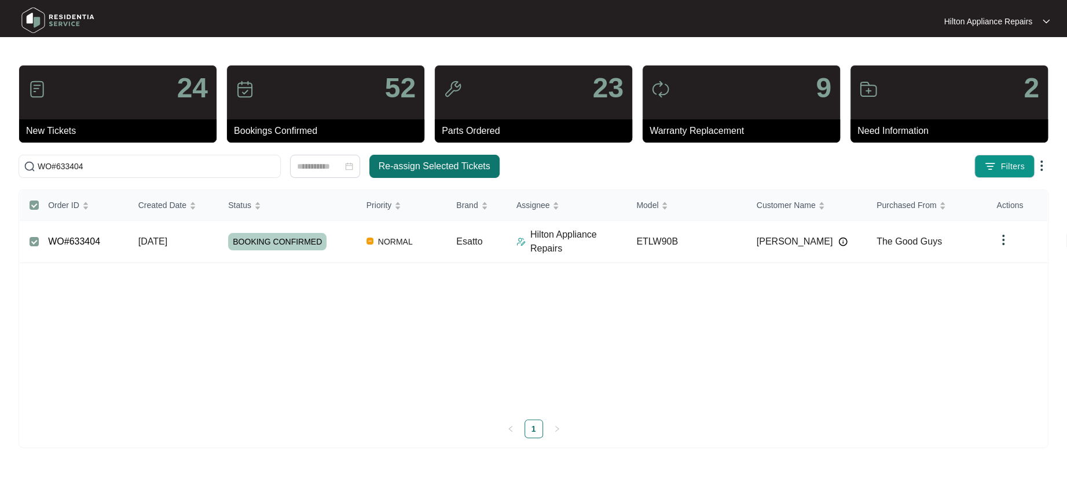
click at [453, 164] on span "Re-assign Selected Tickets" at bounding box center [435, 166] width 112 height 14
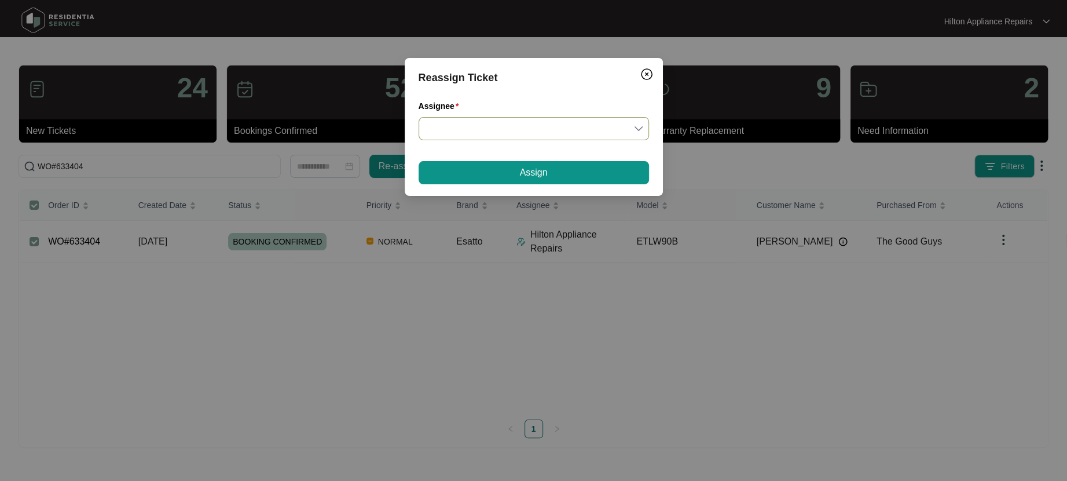
click at [639, 126] on input "Assignee" at bounding box center [534, 129] width 217 height 22
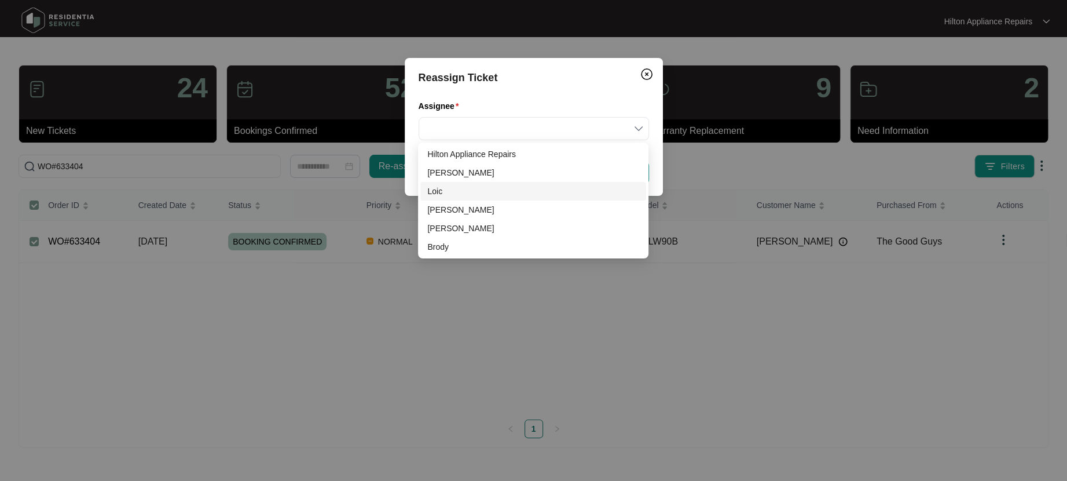
click at [438, 185] on div "Loic" at bounding box center [533, 191] width 212 height 13
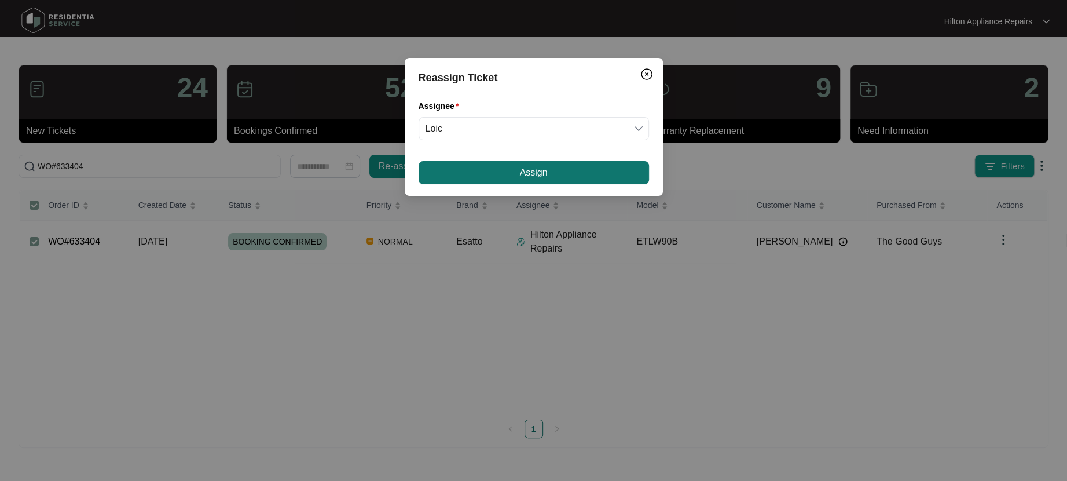
click at [480, 173] on button "Assign" at bounding box center [534, 172] width 230 height 23
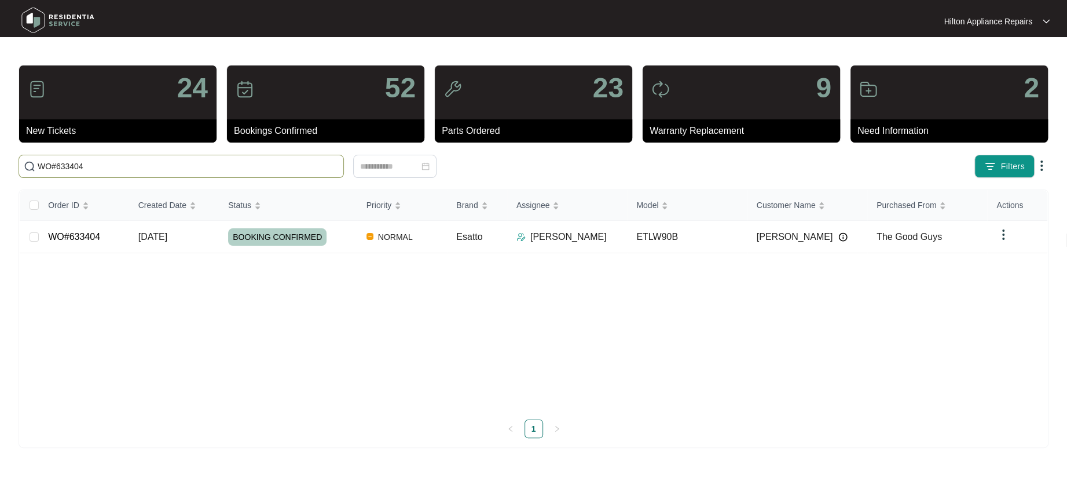
drag, startPoint x: 83, startPoint y: 164, endPoint x: 1, endPoint y: 164, distance: 82.2
click at [1, 164] on main "24 New Tickets 52 Bookings Confirmed 23 Parts Ordered 9 Warranty Replacement 2 …" at bounding box center [533, 240] width 1067 height 481
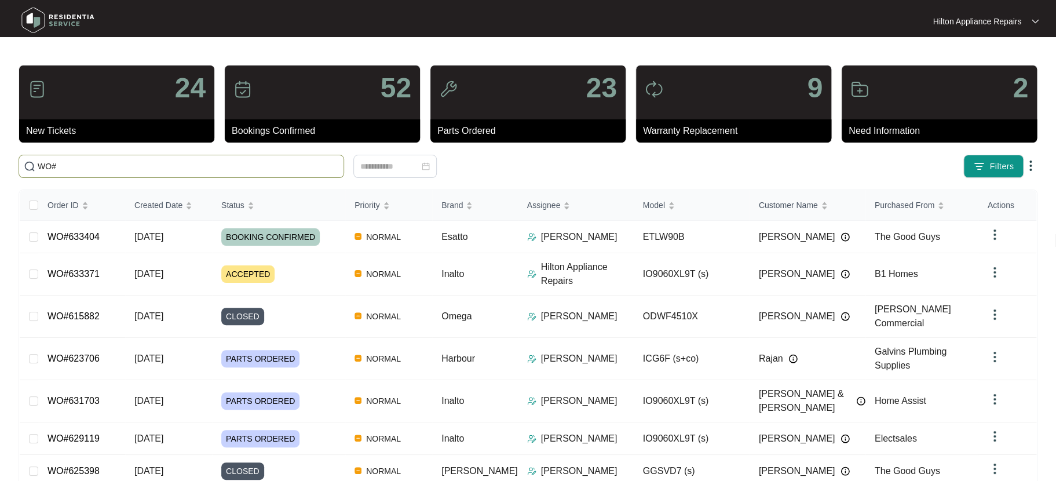
paste input "633241"
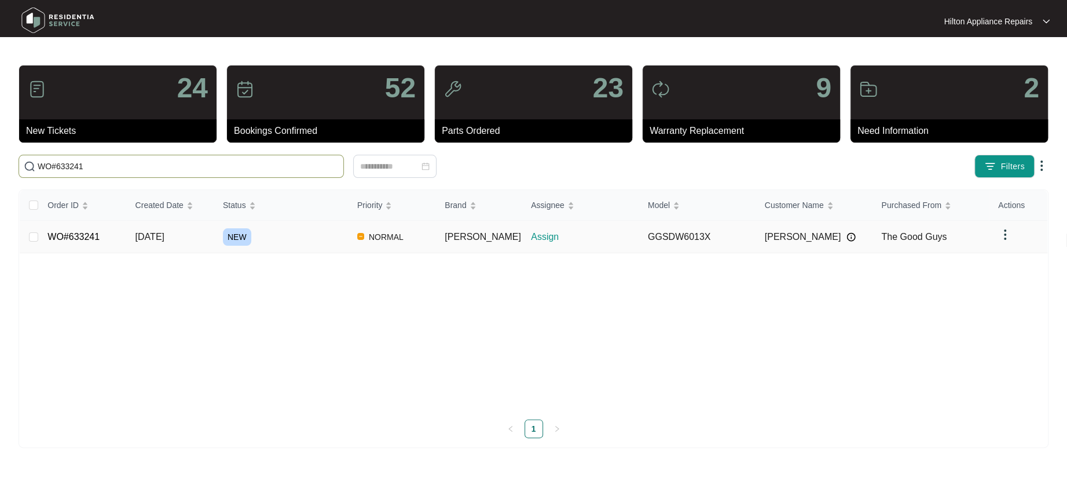
type input "WO#633241"
click at [163, 237] on span "[DATE]" at bounding box center [150, 237] width 29 height 10
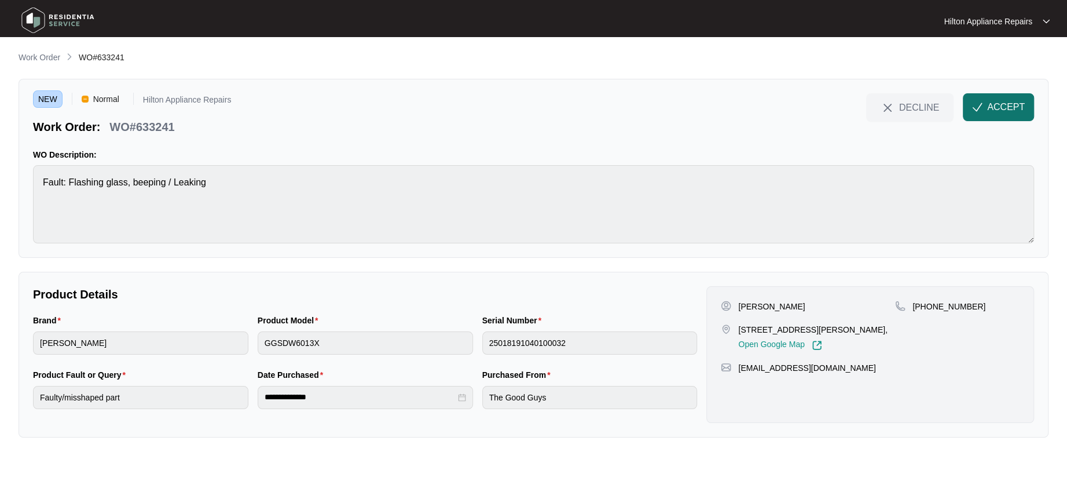
click at [1001, 103] on span "ACCEPT" at bounding box center [1006, 107] width 38 height 14
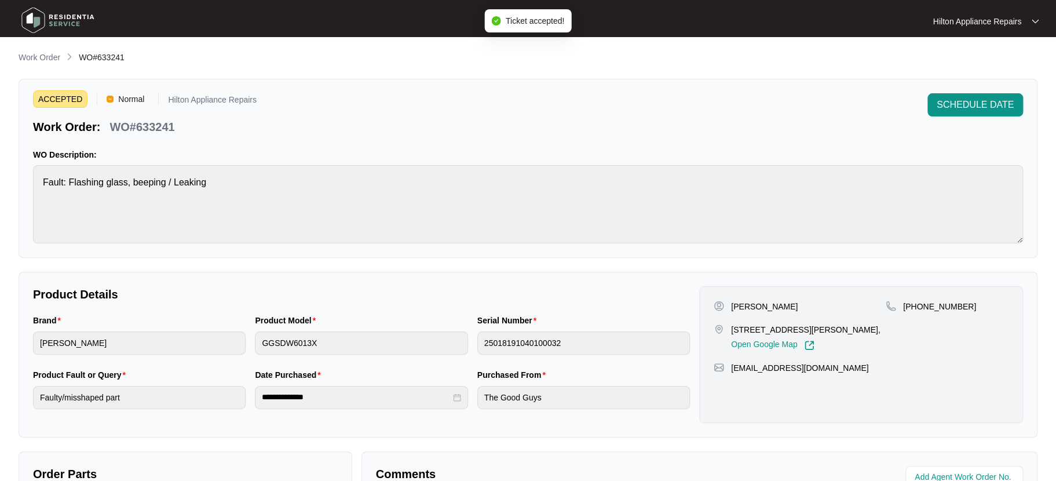
drag, startPoint x: 845, startPoint y: 330, endPoint x: 731, endPoint y: 324, distance: 114.3
click at [731, 324] on p "[STREET_ADDRESS][PERSON_NAME]," at bounding box center [805, 330] width 149 height 12
drag, startPoint x: 746, startPoint y: 305, endPoint x: 729, endPoint y: 300, distance: 18.0
click at [729, 301] on div "[PERSON_NAME]" at bounding box center [799, 307] width 172 height 12
drag, startPoint x: 789, startPoint y: 306, endPoint x: 751, endPoint y: 306, distance: 38.2
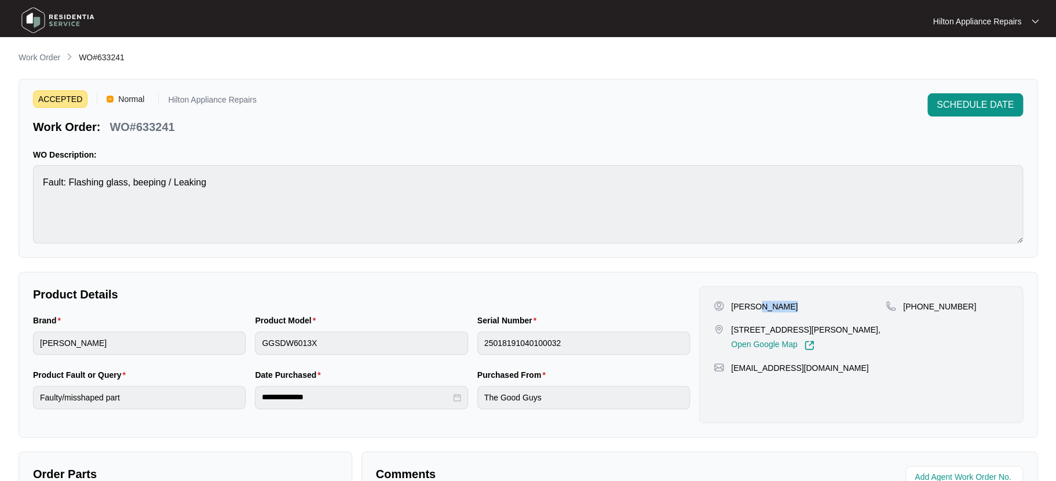
click at [751, 306] on div "[PERSON_NAME]" at bounding box center [799, 307] width 172 height 12
drag, startPoint x: 956, startPoint y: 305, endPoint x: 916, endPoint y: 306, distance: 40.5
click at [916, 306] on p "[PHONE_NUMBER]" at bounding box center [939, 307] width 73 height 12
drag, startPoint x: 752, startPoint y: 374, endPoint x: 726, endPoint y: 371, distance: 26.2
click at [726, 371] on div "[EMAIL_ADDRESS][DOMAIN_NAME]" at bounding box center [860, 368] width 295 height 12
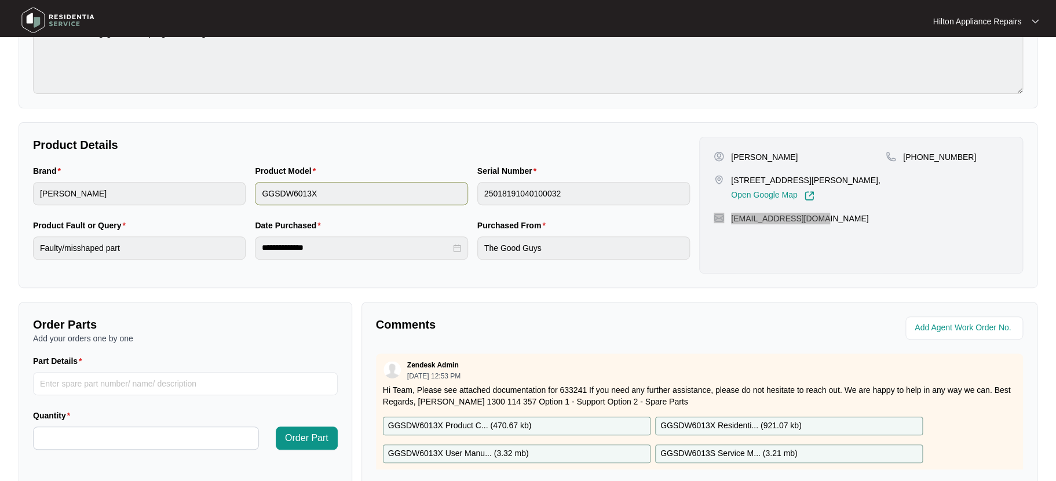
scroll to position [154, 0]
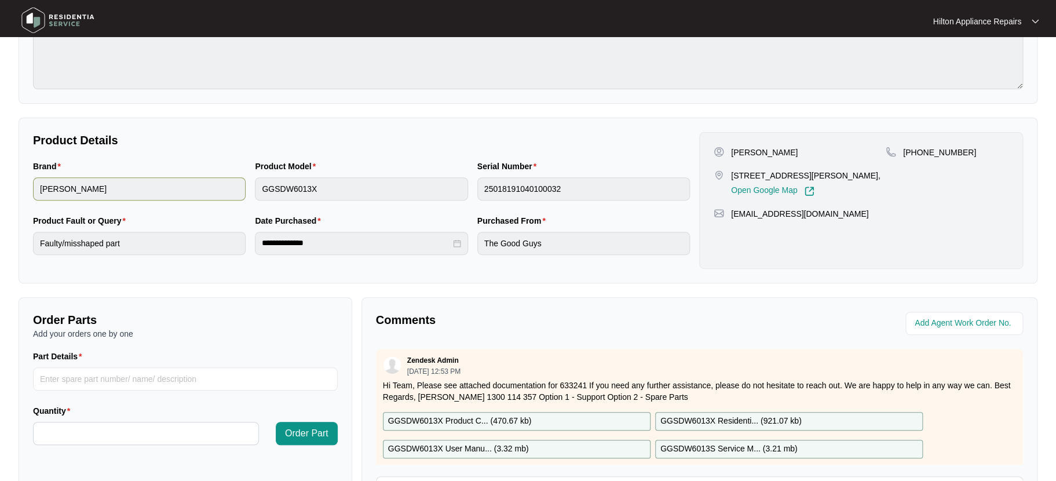
click at [189, 182] on div "Brand [PERSON_NAME] Product Model GGSDW6013X Serial Number 25018191040100032" at bounding box center [361, 187] width 666 height 54
click at [253, 179] on div "Product Model GGSDW6013X" at bounding box center [361, 187] width 222 height 54
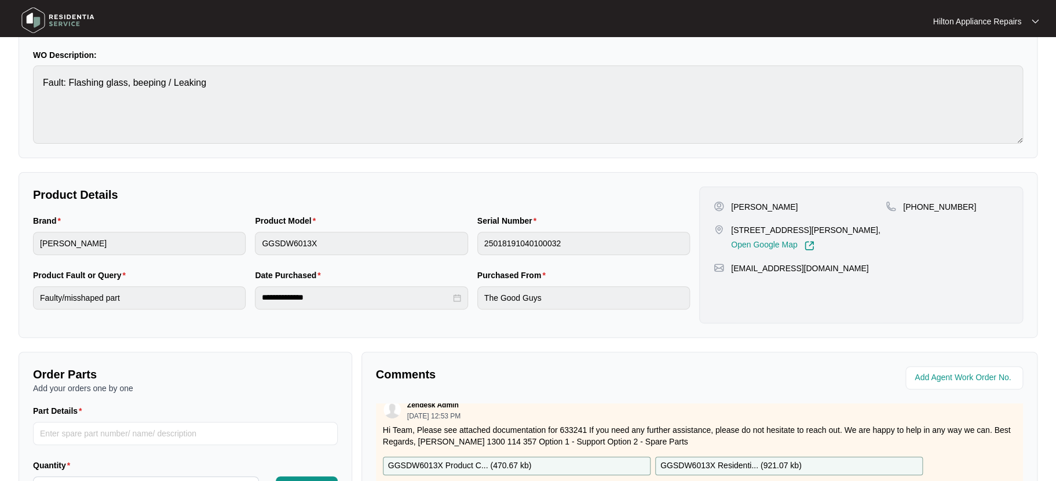
scroll to position [0, 0]
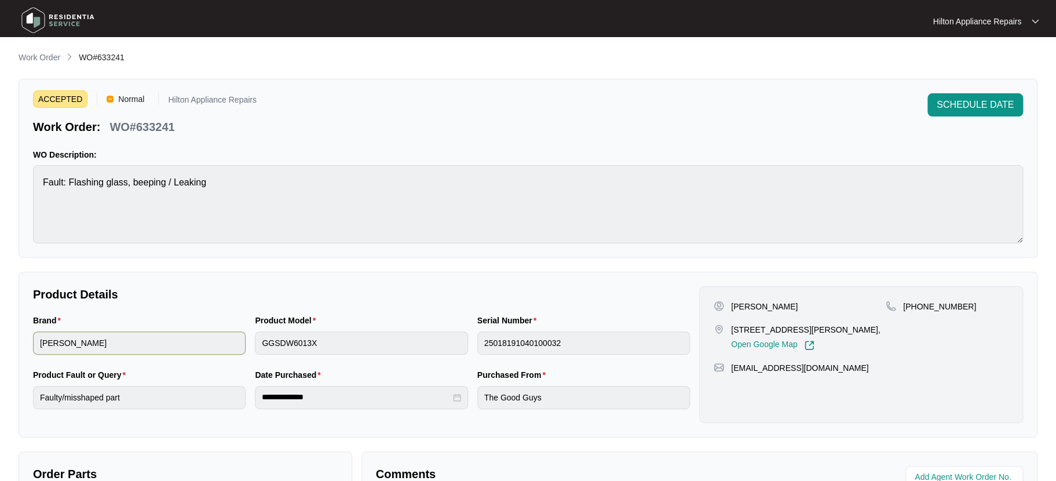
click at [231, 333] on div "Brand [PERSON_NAME] Product Model GGSDW6013X Serial Number 25018191040100032" at bounding box center [361, 341] width 666 height 54
drag, startPoint x: 179, startPoint y: 127, endPoint x: 113, endPoint y: 121, distance: 66.3
click at [113, 121] on div "Work Order: WO#633241" at bounding box center [145, 125] width 224 height 20
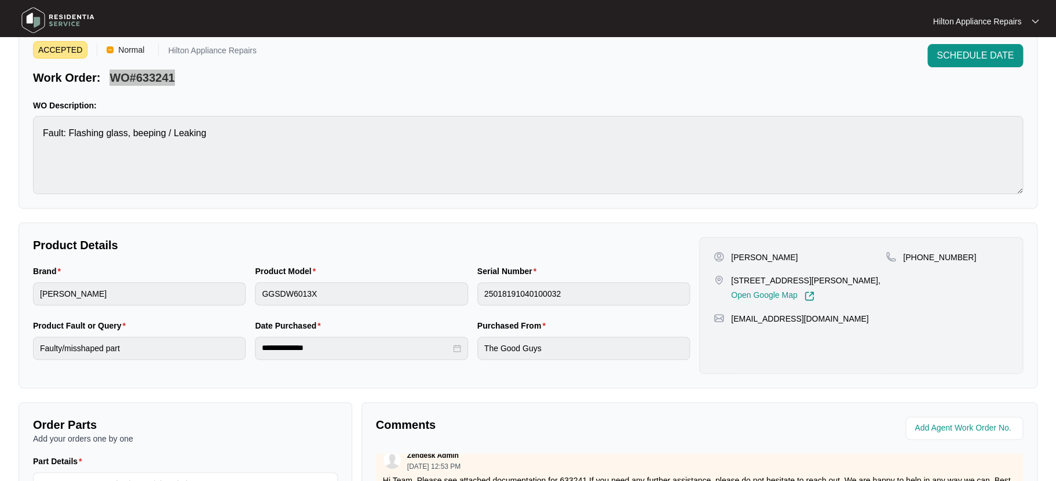
scroll to position [287, 0]
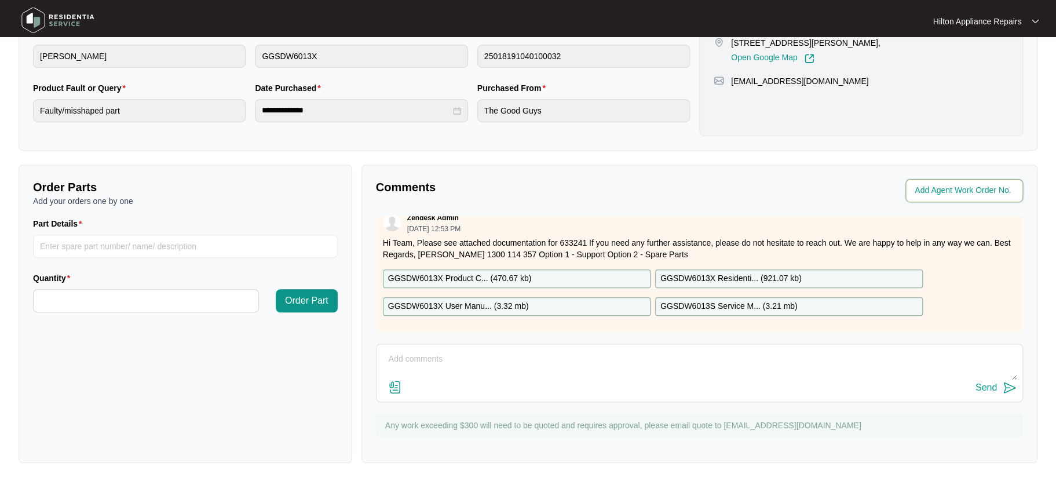
click at [926, 190] on input "string" at bounding box center [964, 191] width 101 height 14
type input "41778"
click at [686, 198] on div "Comments" at bounding box center [535, 190] width 328 height 23
click at [427, 352] on textarea at bounding box center [699, 365] width 634 height 30
paste textarea "Called Clair LMTC & texted"
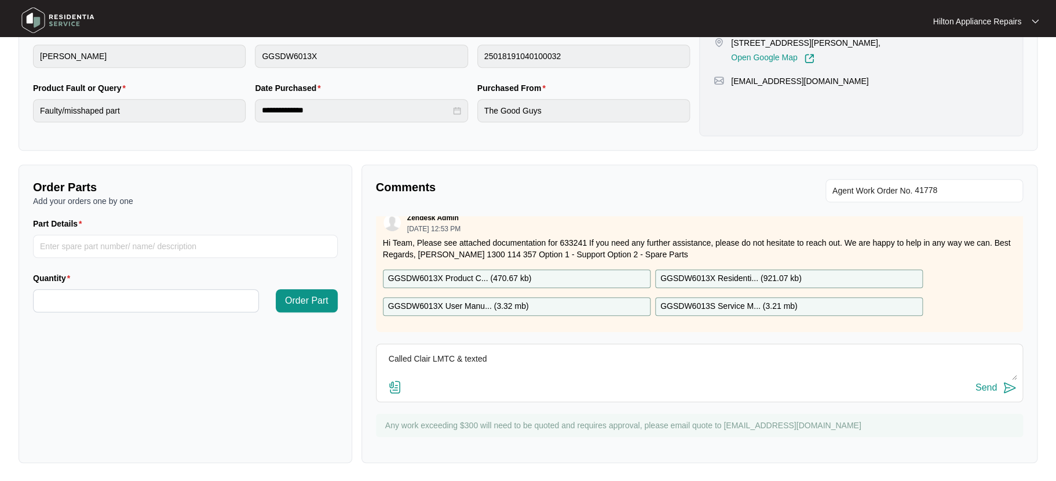
type textarea "Called Clair LMTC & texted"
click at [980, 384] on div "Send" at bounding box center [985, 387] width 21 height 10
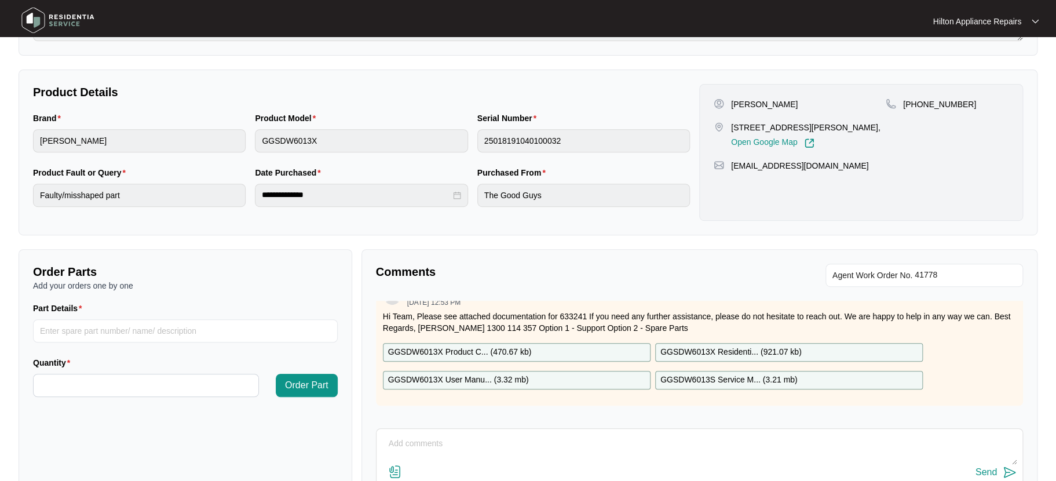
scroll to position [0, 0]
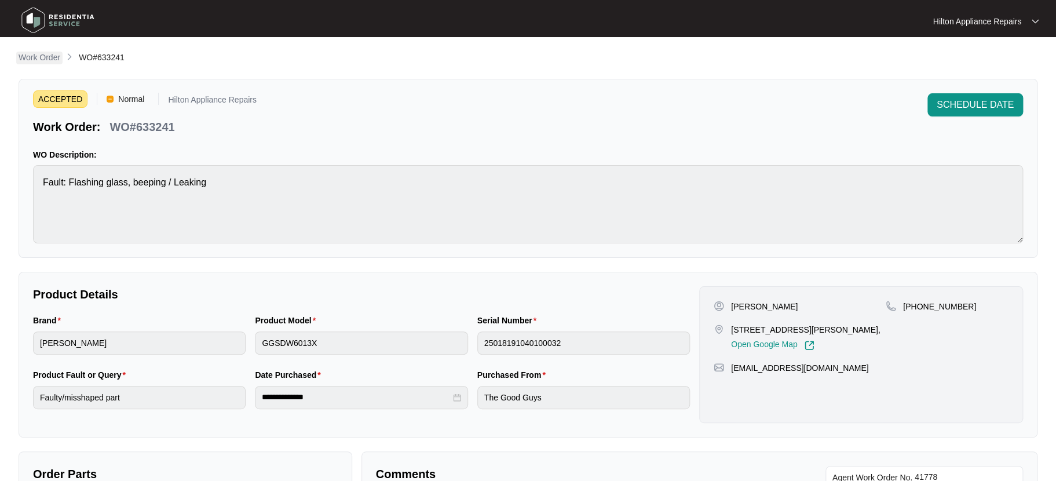
click at [38, 58] on p "Work Order" at bounding box center [40, 58] width 42 height 12
click at [27, 54] on main "**********" at bounding box center [528, 384] width 1056 height 768
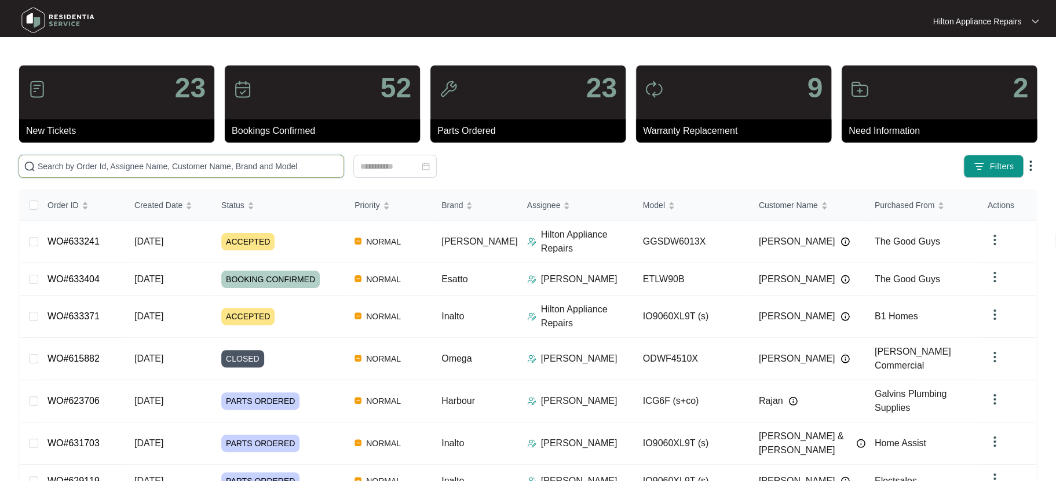
click at [54, 165] on input "text" at bounding box center [188, 166] width 301 height 13
paste input "633100"
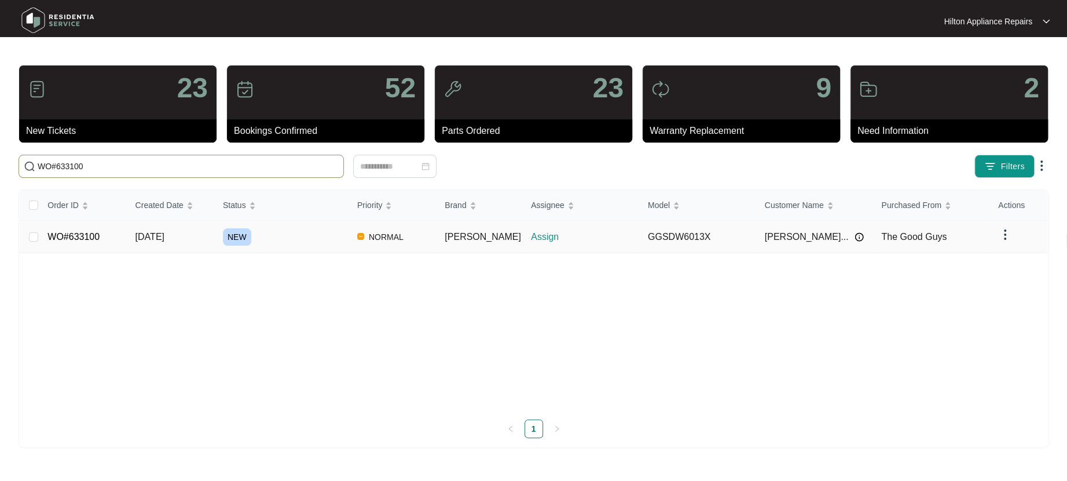
type input "WO#633100"
click at [163, 233] on span "[DATE]" at bounding box center [150, 237] width 29 height 10
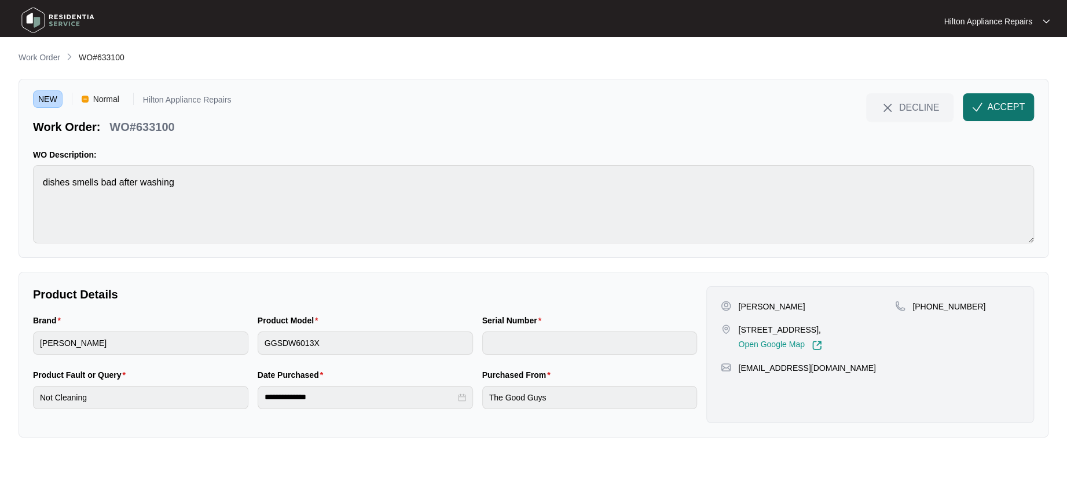
click at [1011, 101] on span "ACCEPT" at bounding box center [1006, 107] width 38 height 14
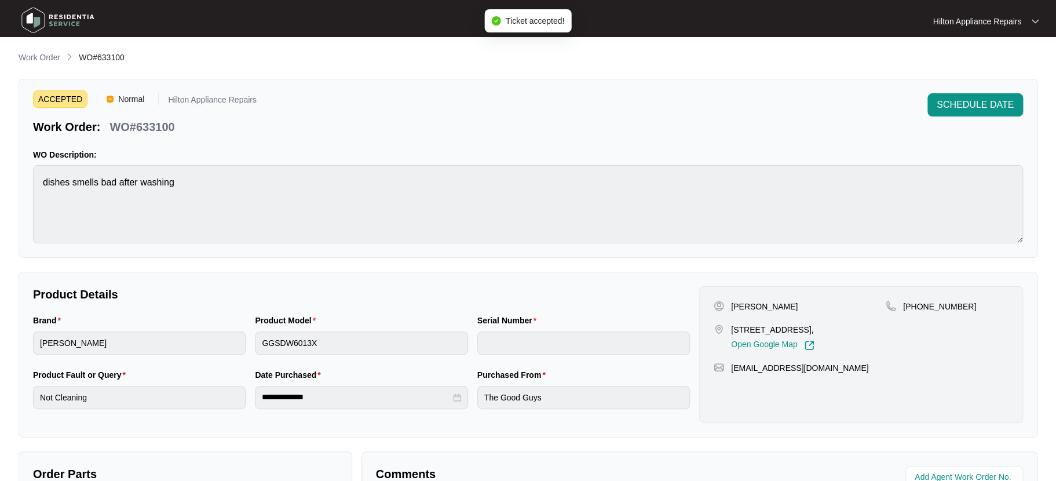
drag, startPoint x: 803, startPoint y: 327, endPoint x: 730, endPoint y: 325, distance: 72.4
click at [731, 325] on p "[STREET_ADDRESS]," at bounding box center [772, 330] width 83 height 12
drag, startPoint x: 770, startPoint y: 307, endPoint x: 731, endPoint y: 298, distance: 39.8
click at [731, 298] on div "[PERSON_NAME] [STREET_ADDRESS][PERSON_NAME], Open Google Map [PHONE_NUMBER] [EM…" at bounding box center [861, 354] width 324 height 137
drag, startPoint x: 802, startPoint y: 302, endPoint x: 772, endPoint y: 303, distance: 30.1
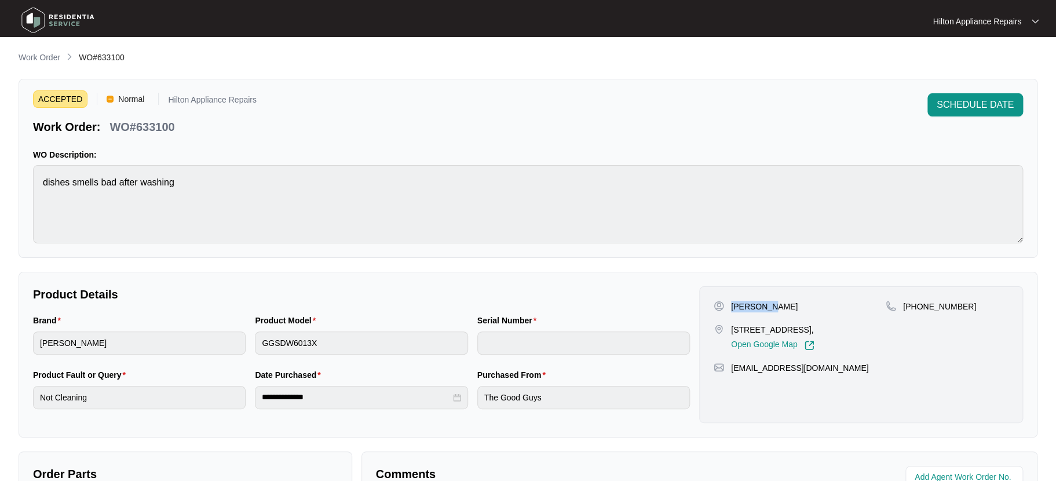
click at [772, 303] on div "[PERSON_NAME]" at bounding box center [799, 307] width 172 height 12
drag, startPoint x: 956, startPoint y: 305, endPoint x: 916, endPoint y: 299, distance: 39.7
click at [916, 301] on p "[PHONE_NUMBER]" at bounding box center [939, 307] width 73 height 12
drag, startPoint x: 836, startPoint y: 365, endPoint x: 731, endPoint y: 359, distance: 105.0
click at [731, 359] on div "[PERSON_NAME] [STREET_ADDRESS][PERSON_NAME], Open Google Map [PHONE_NUMBER] [EM…" at bounding box center [861, 354] width 324 height 137
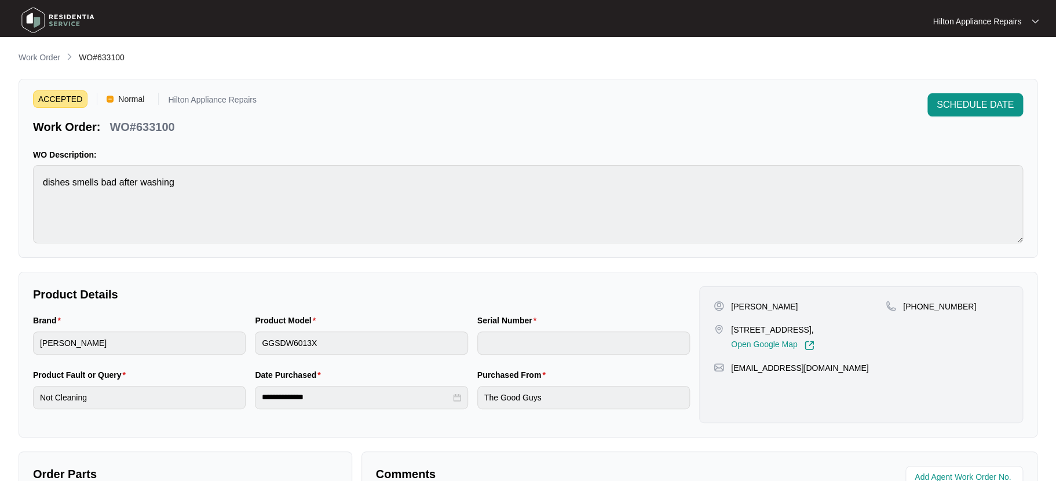
click at [201, 333] on div "Brand [PERSON_NAME] Product Model GGSDW6013X Serial Number" at bounding box center [361, 341] width 666 height 54
drag, startPoint x: 171, startPoint y: 127, endPoint x: 208, endPoint y: 136, distance: 38.8
click at [121, 122] on p "WO#633100" at bounding box center [141, 127] width 65 height 16
drag, startPoint x: 188, startPoint y: 129, endPoint x: 114, endPoint y: 122, distance: 75.0
click at [114, 122] on div "Work Order: WO#633100" at bounding box center [145, 125] width 224 height 20
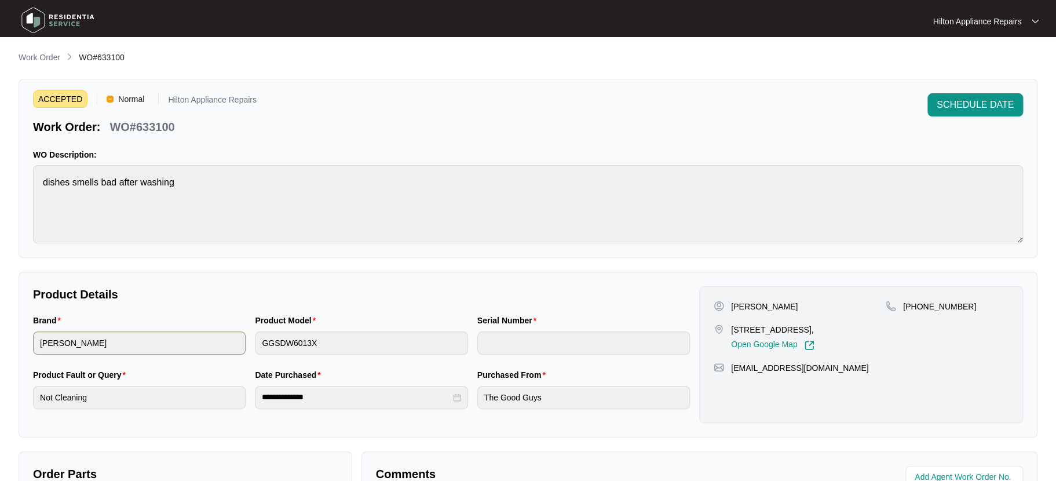
click at [240, 345] on div "Brand [PERSON_NAME] Product Model GGSDW6013X Serial Number" at bounding box center [361, 341] width 666 height 54
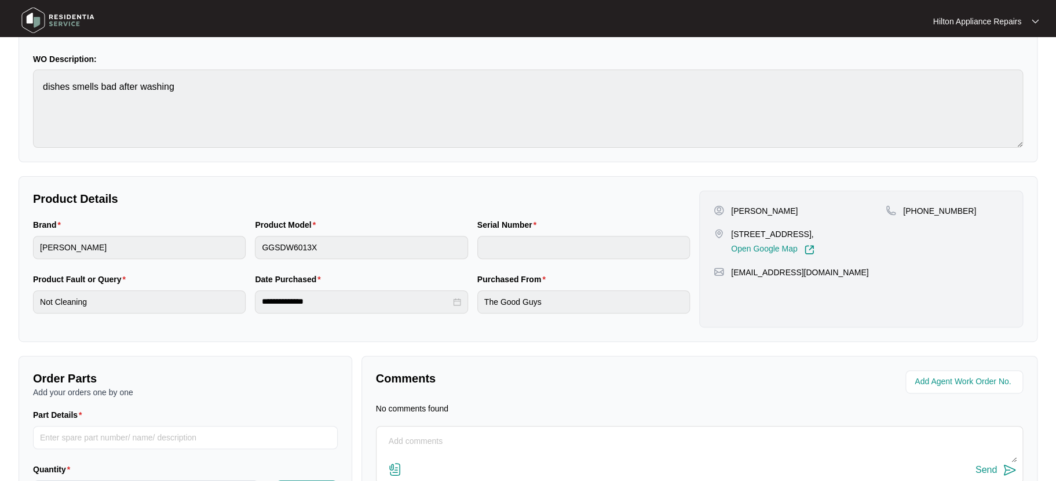
scroll to position [178, 0]
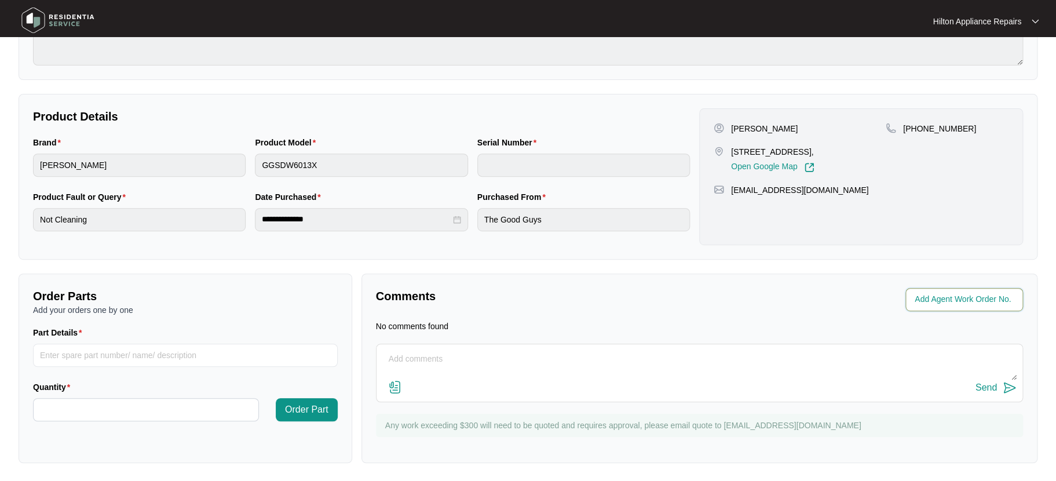
click at [941, 293] on input "string" at bounding box center [964, 299] width 101 height 14
drag, startPoint x: 932, startPoint y: 297, endPoint x: 1066, endPoint y: 320, distance: 135.8
click at [932, 297] on input "string" at bounding box center [964, 299] width 101 height 14
type input "41780"
click at [584, 314] on div "Comments Agent Work Order No. No comments found Send Any work exceeding $300 wi…" at bounding box center [699, 367] width 676 height 189
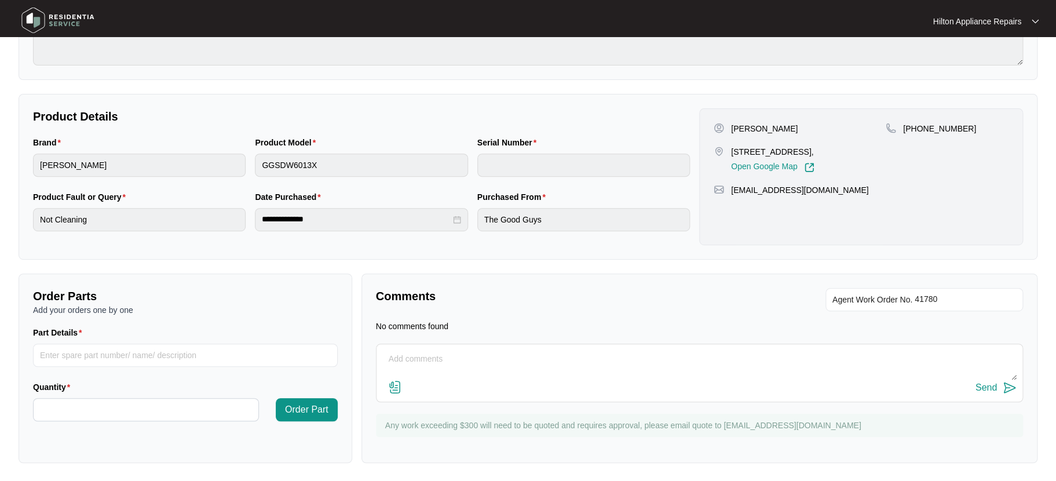
click at [440, 356] on textarea at bounding box center [699, 365] width 634 height 30
paste textarea "Called [PERSON_NAME] LMTC & texted"
type textarea "Called [PERSON_NAME] LMTC & texted"
click at [982, 387] on div "Send" at bounding box center [985, 387] width 21 height 10
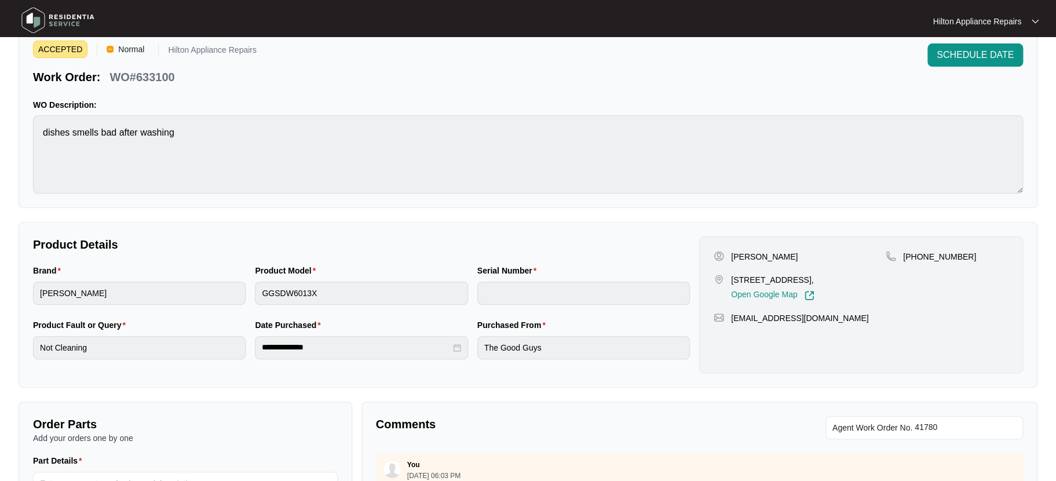
scroll to position [0, 0]
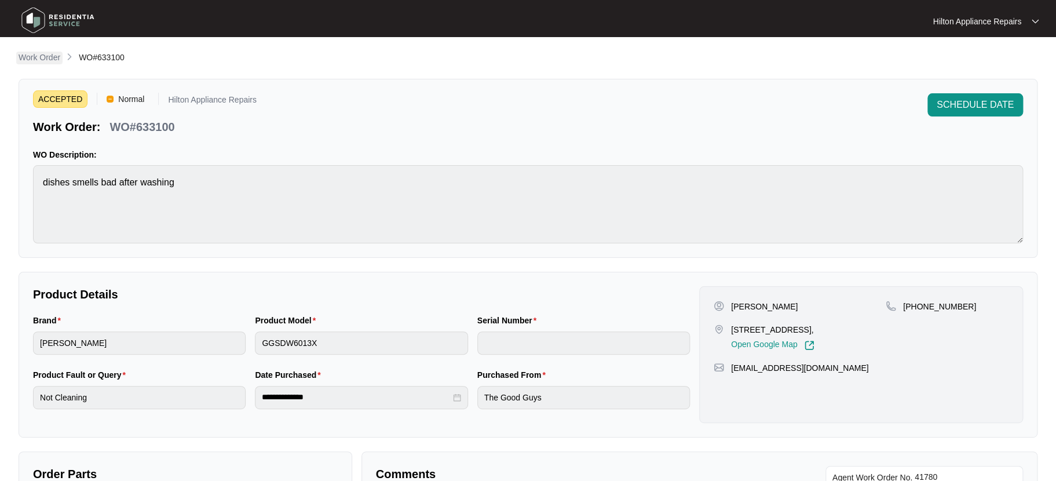
click at [35, 57] on p "Work Order" at bounding box center [40, 58] width 42 height 12
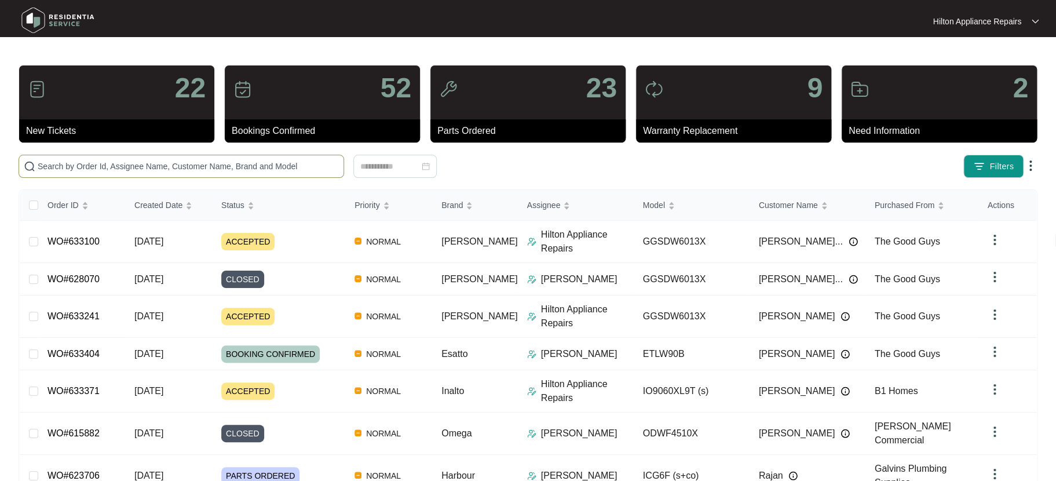
click at [61, 169] on input "text" at bounding box center [188, 166] width 301 height 13
paste input "633241"
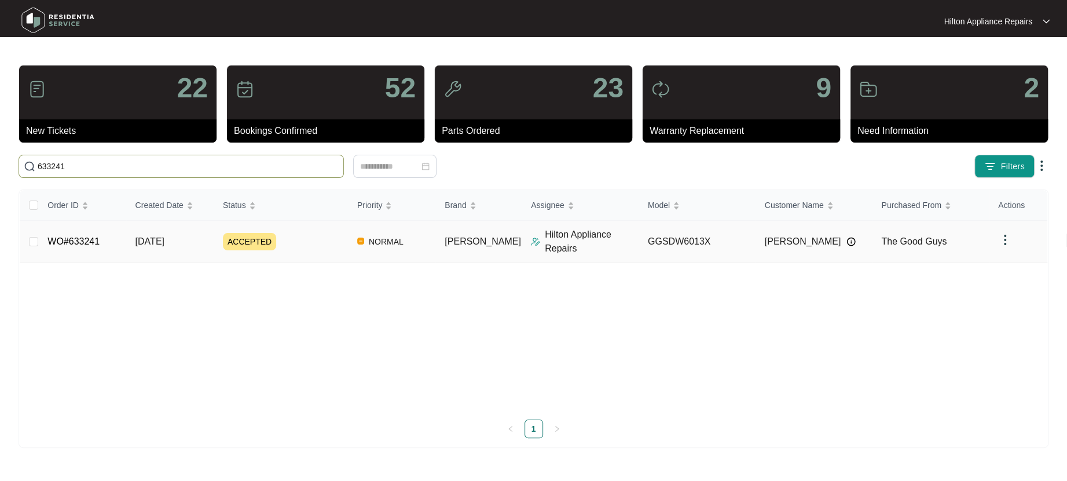
type input "633241"
click at [148, 242] on span "[DATE]" at bounding box center [150, 241] width 29 height 10
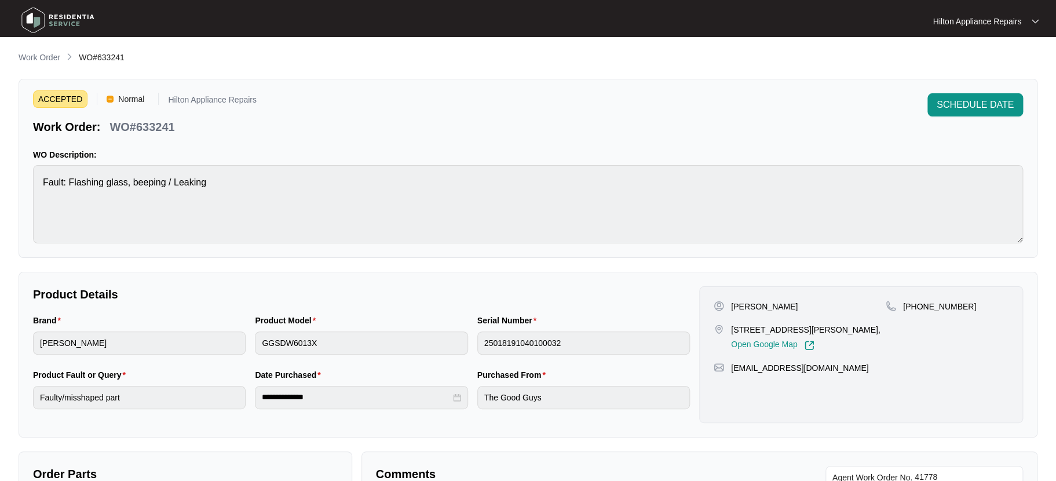
click at [43, 51] on li "Work Order" at bounding box center [40, 58] width 42 height 14
click at [41, 55] on p "Work Order" at bounding box center [40, 58] width 42 height 12
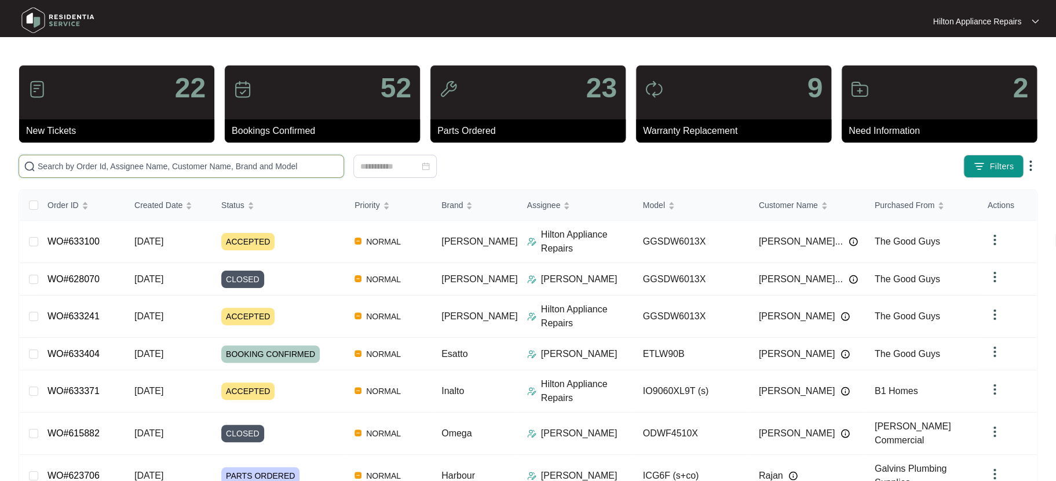
click at [52, 166] on input "text" at bounding box center [188, 166] width 301 height 13
paste input "632168"
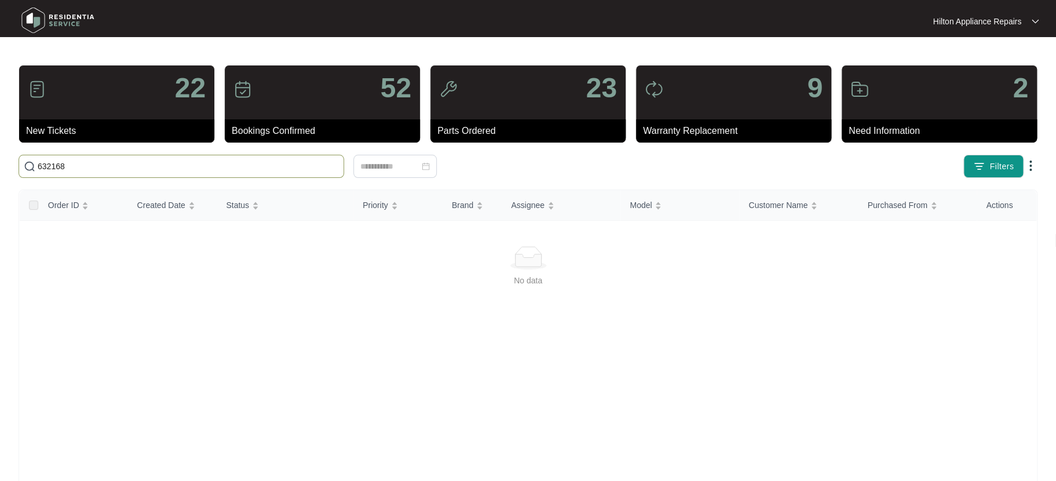
type input "632168"
